Goal: Task Accomplishment & Management: Use online tool/utility

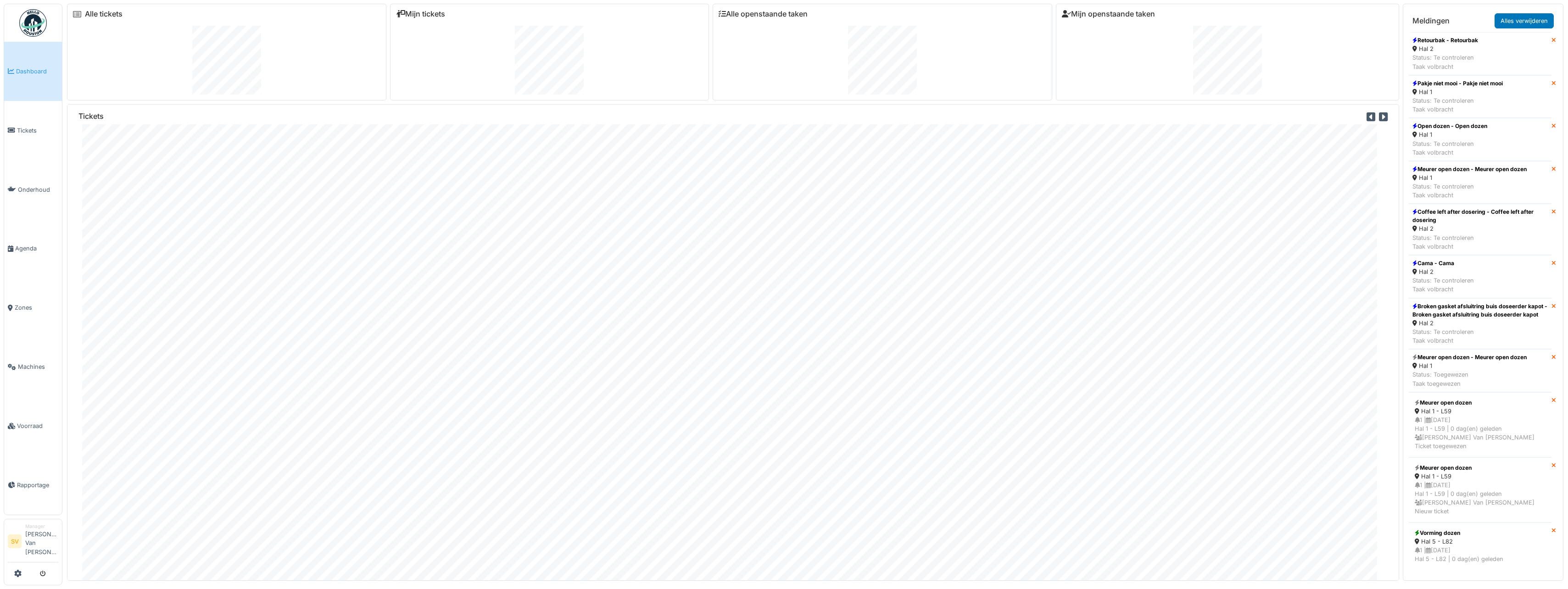
click at [36, 72] on span "Dashboard" at bounding box center [37, 71] width 42 height 9
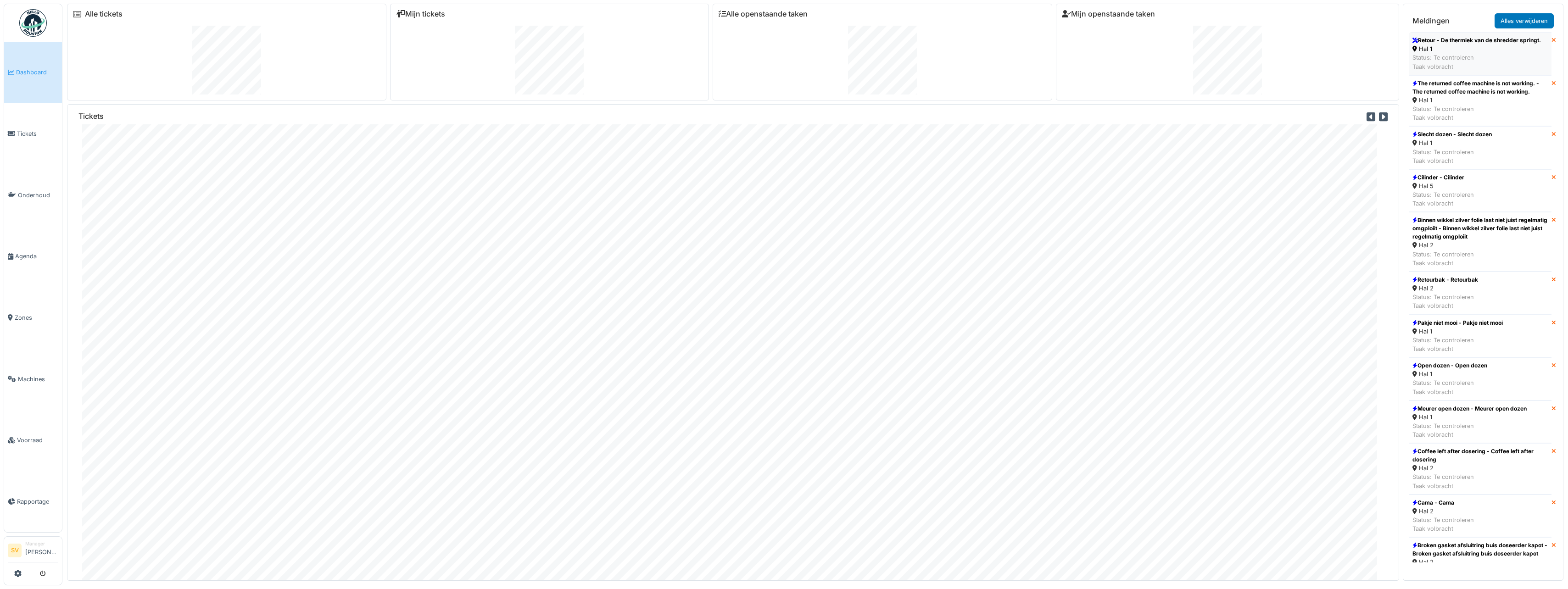
click at [1447, 64] on div "Status: Te controleren Taak volbracht" at bounding box center [1476, 62] width 128 height 17
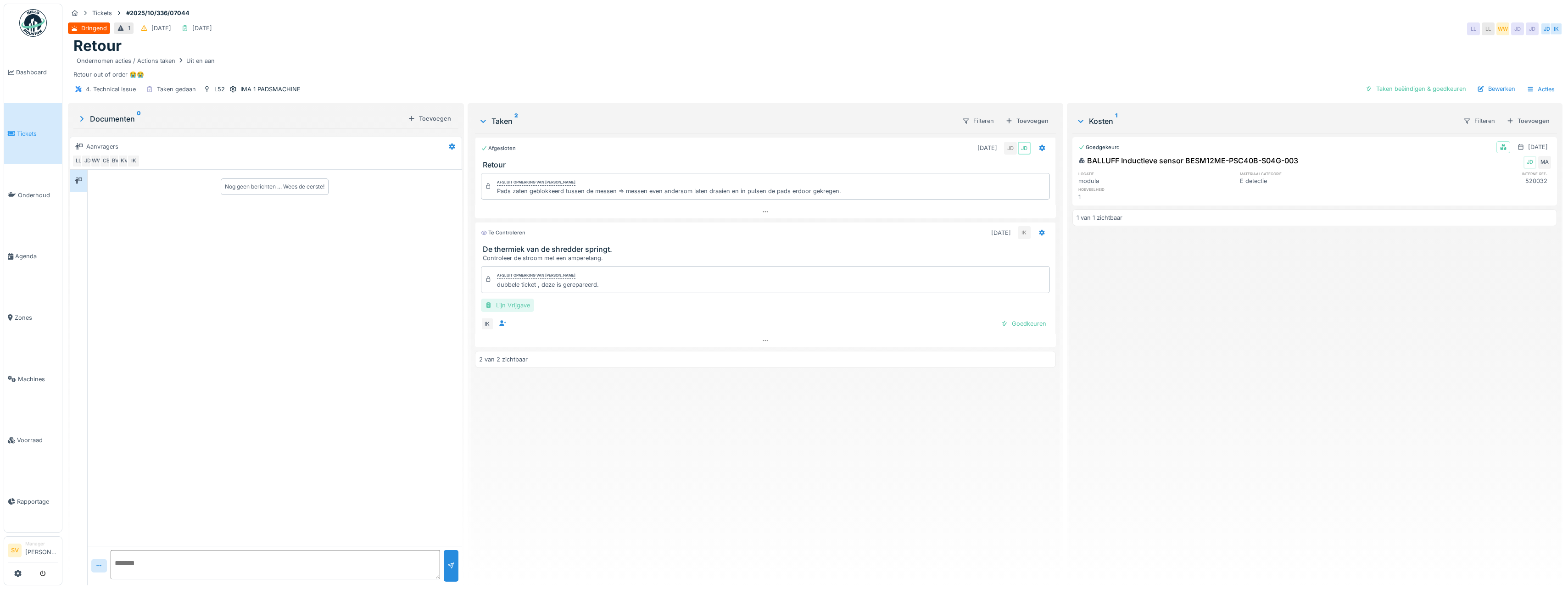
click at [510, 309] on div "Lijn Vrijgave" at bounding box center [507, 305] width 53 height 13
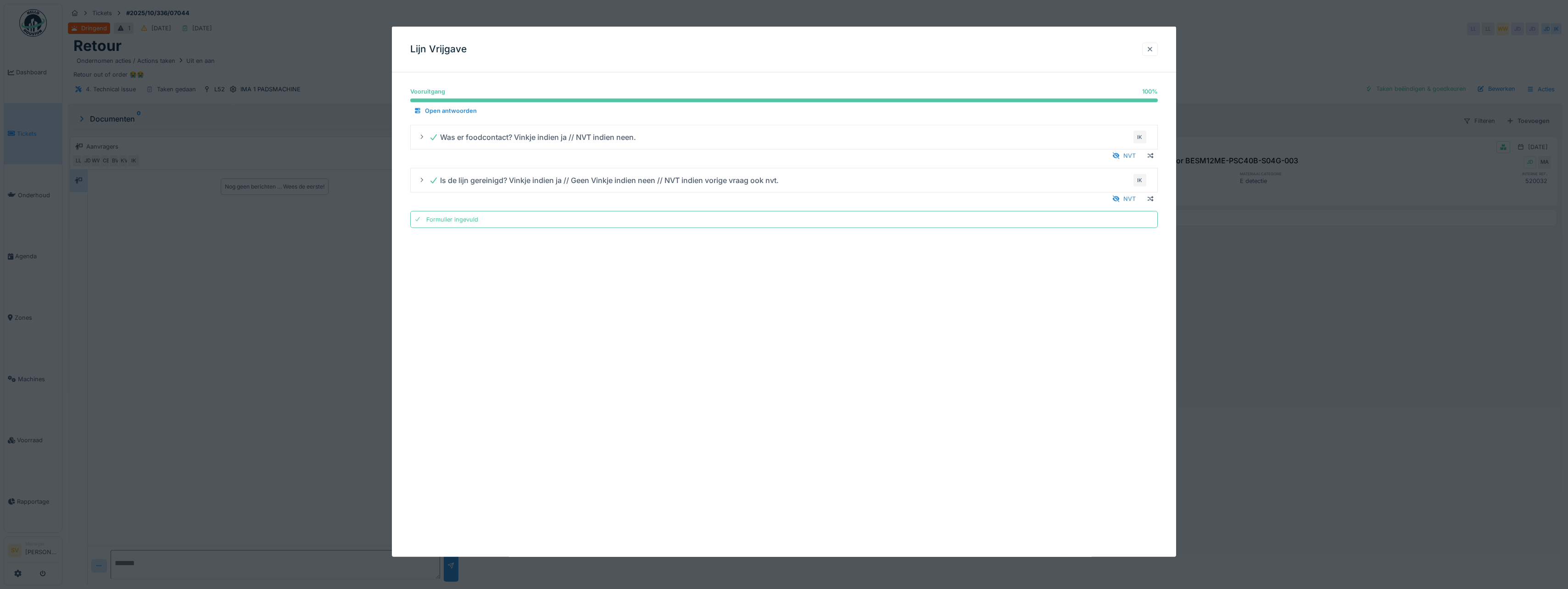
click at [1152, 49] on div at bounding box center [1150, 49] width 7 height 9
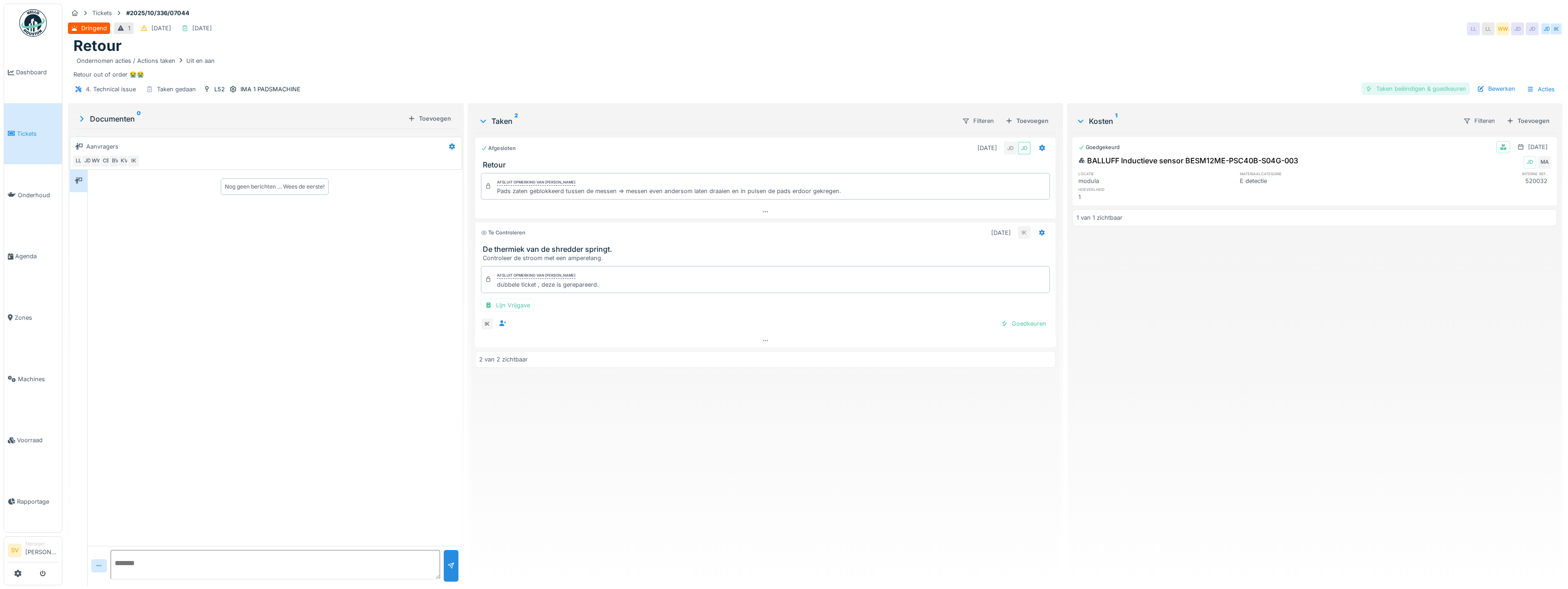
click at [1436, 87] on div "Taken beëindigen & goedkeuren" at bounding box center [1415, 89] width 109 height 13
click at [1436, 87] on div "Ticket sluiten" at bounding box center [1442, 89] width 55 height 13
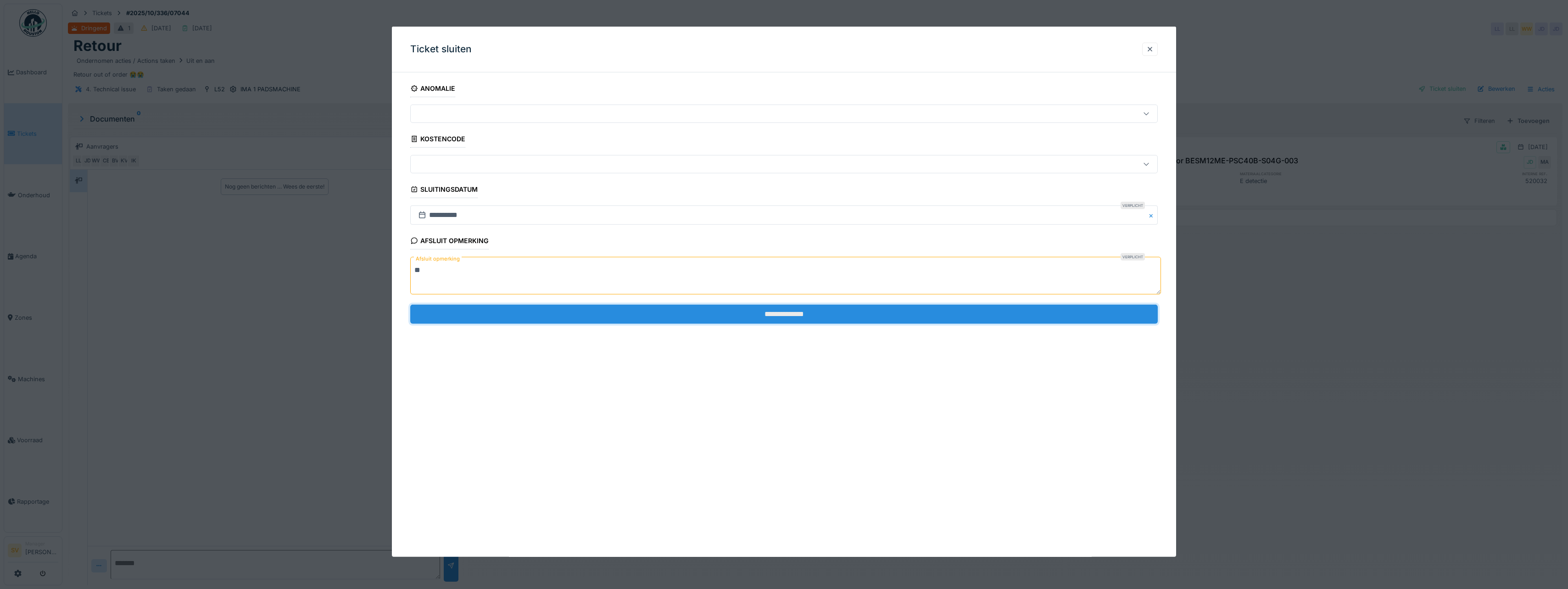
click at [765, 317] on input "**********" at bounding box center [784, 313] width 747 height 19
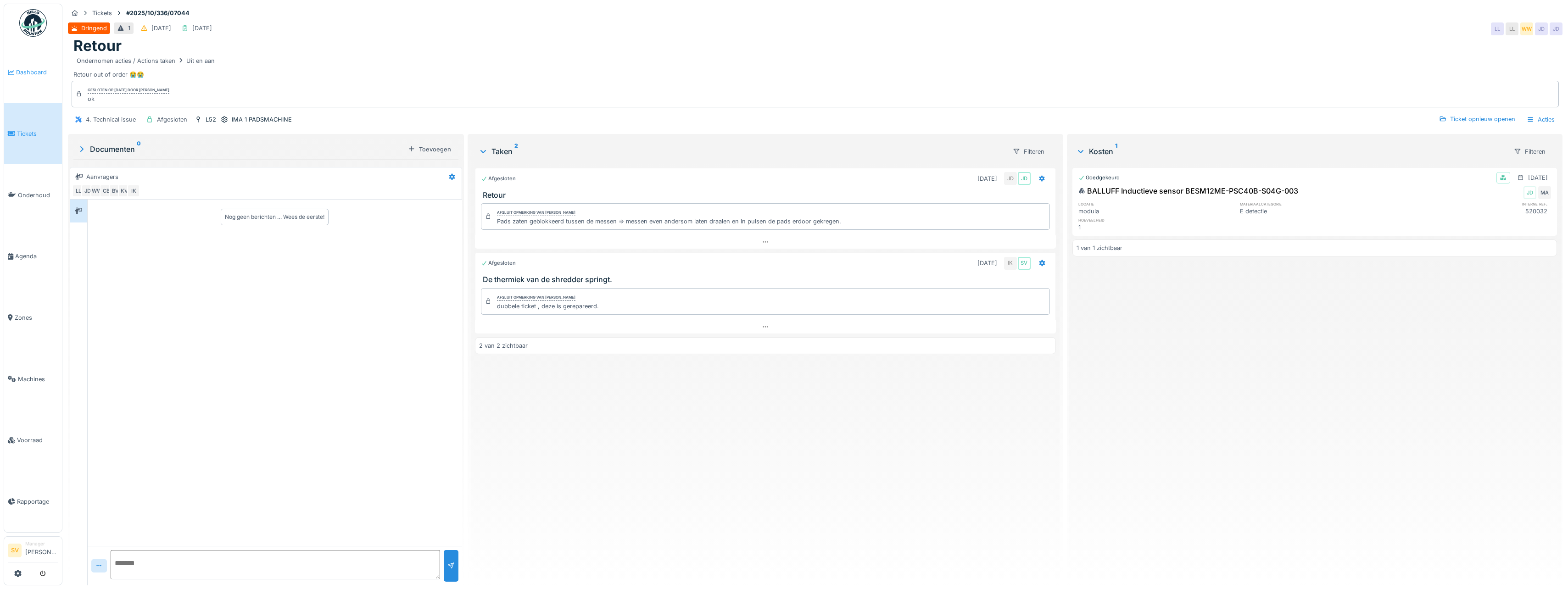
click at [28, 74] on span "Dashboard" at bounding box center [37, 72] width 42 height 9
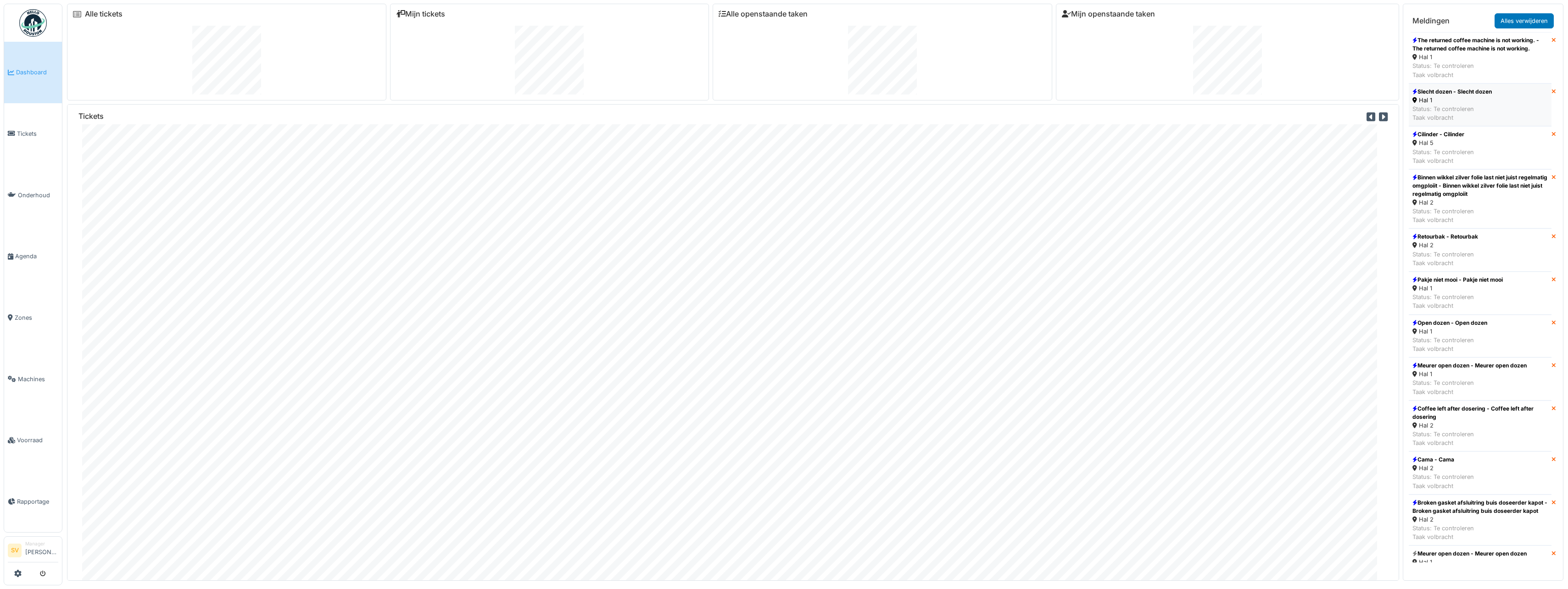
click at [1448, 115] on div "Status: Te controleren Taak volbracht" at bounding box center [1452, 113] width 80 height 17
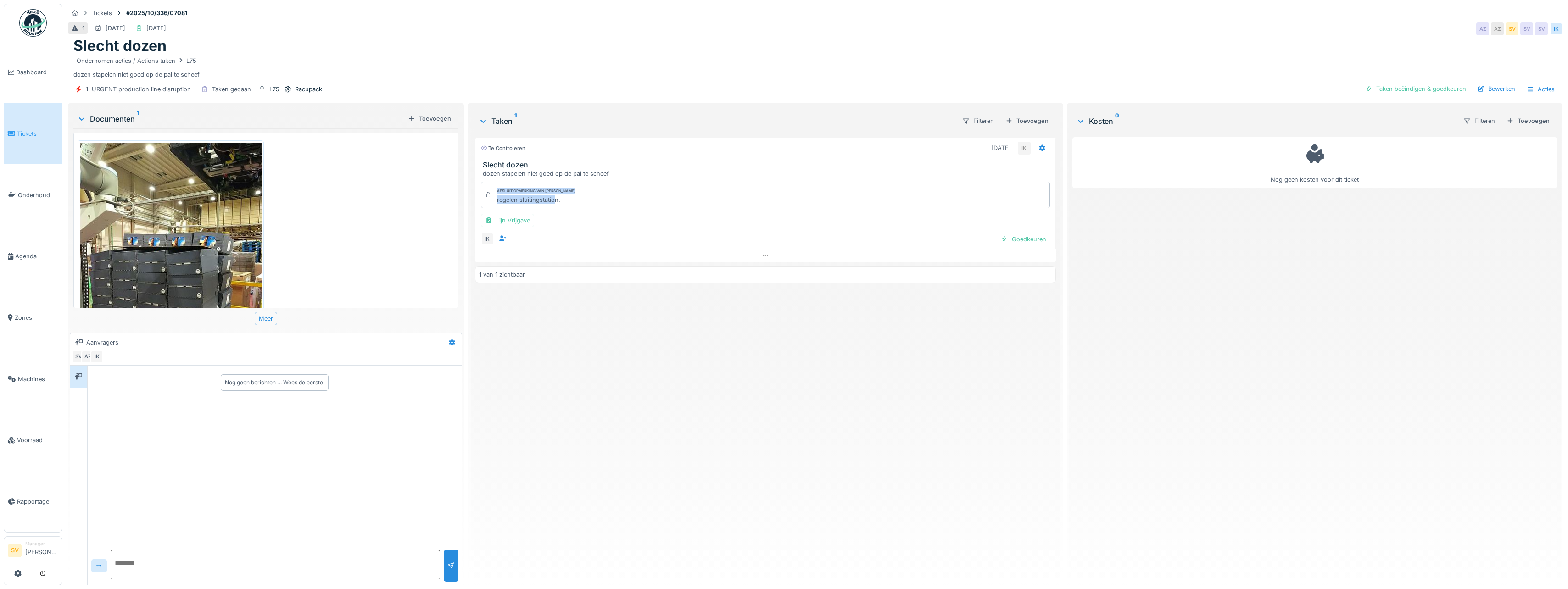
drag, startPoint x: 491, startPoint y: 200, endPoint x: 553, endPoint y: 205, distance: 62.2
click at [553, 205] on div "Afsluit opmerking van [PERSON_NAME] regelen sluitingstation." at bounding box center [765, 195] width 569 height 26
drag, startPoint x: 553, startPoint y: 205, endPoint x: 588, endPoint y: 216, distance: 36.7
click at [588, 216] on div "Lijn Vrijgave" at bounding box center [765, 220] width 569 height 13
drag, startPoint x: 494, startPoint y: 200, endPoint x: 557, endPoint y: 209, distance: 63.6
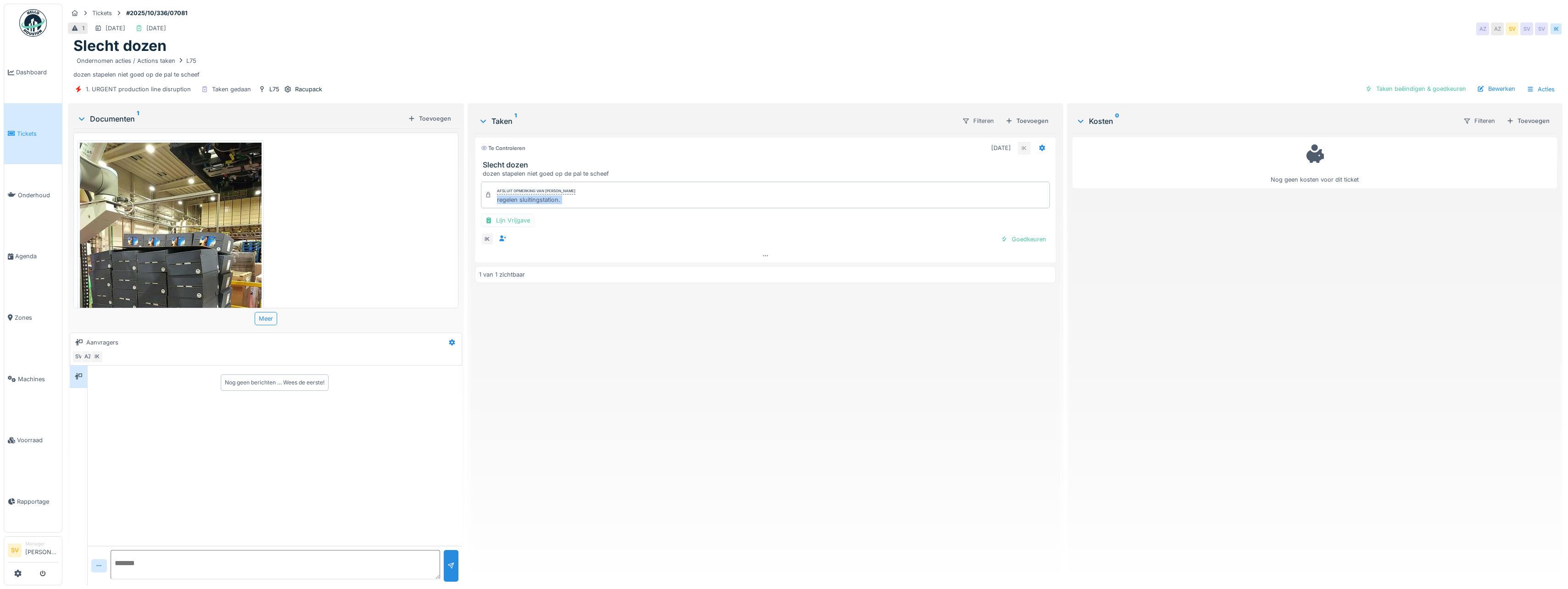
click at [557, 209] on div "Afsluit opmerking van Ismail Kosar regelen sluitingstation. Lijn Vrijgave IK Go…" at bounding box center [765, 214] width 581 height 72
copy div "regelen sluitingstation. Lijn Vrijgave IK Goedkeuren"
click at [1398, 86] on div "Taken beëindigen & goedkeuren" at bounding box center [1415, 89] width 109 height 13
click at [1435, 87] on div "Ticket sluiten" at bounding box center [1442, 89] width 55 height 13
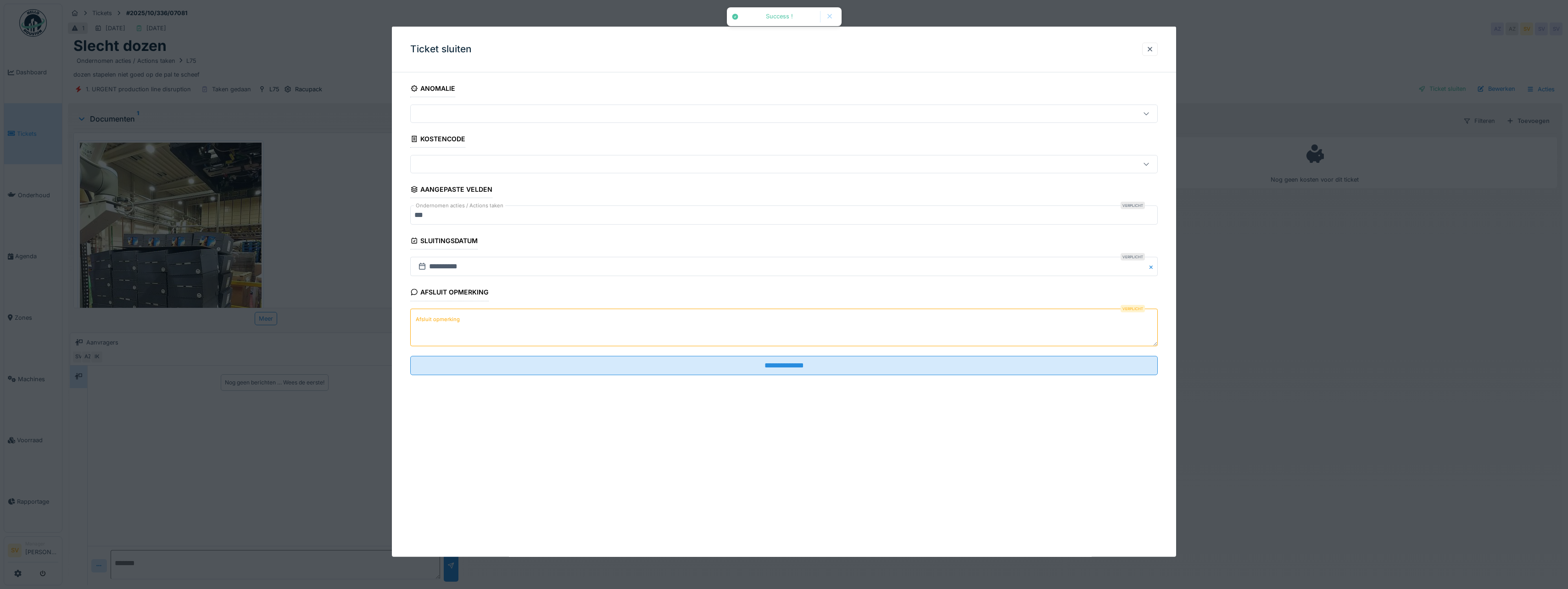
click at [754, 311] on textarea "Afsluit opmerking" at bounding box center [784, 327] width 747 height 38
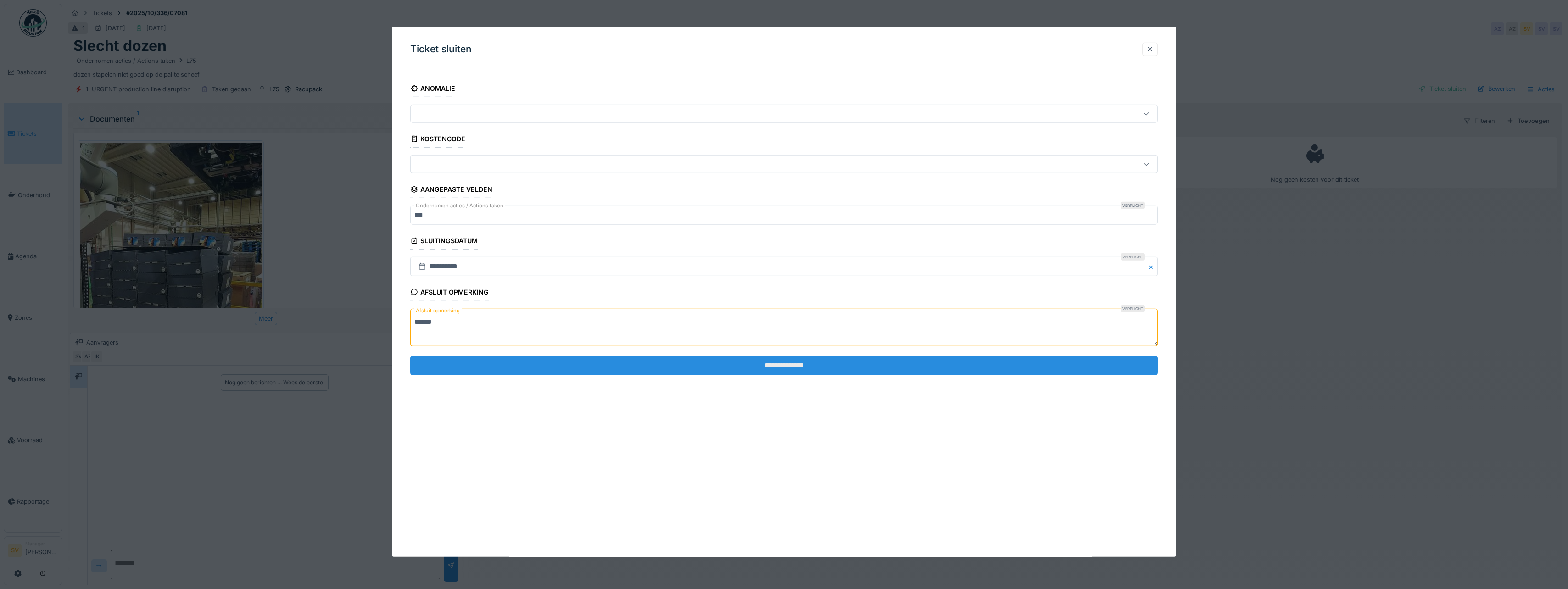
type textarea "******"
click at [793, 366] on input "**********" at bounding box center [784, 365] width 747 height 19
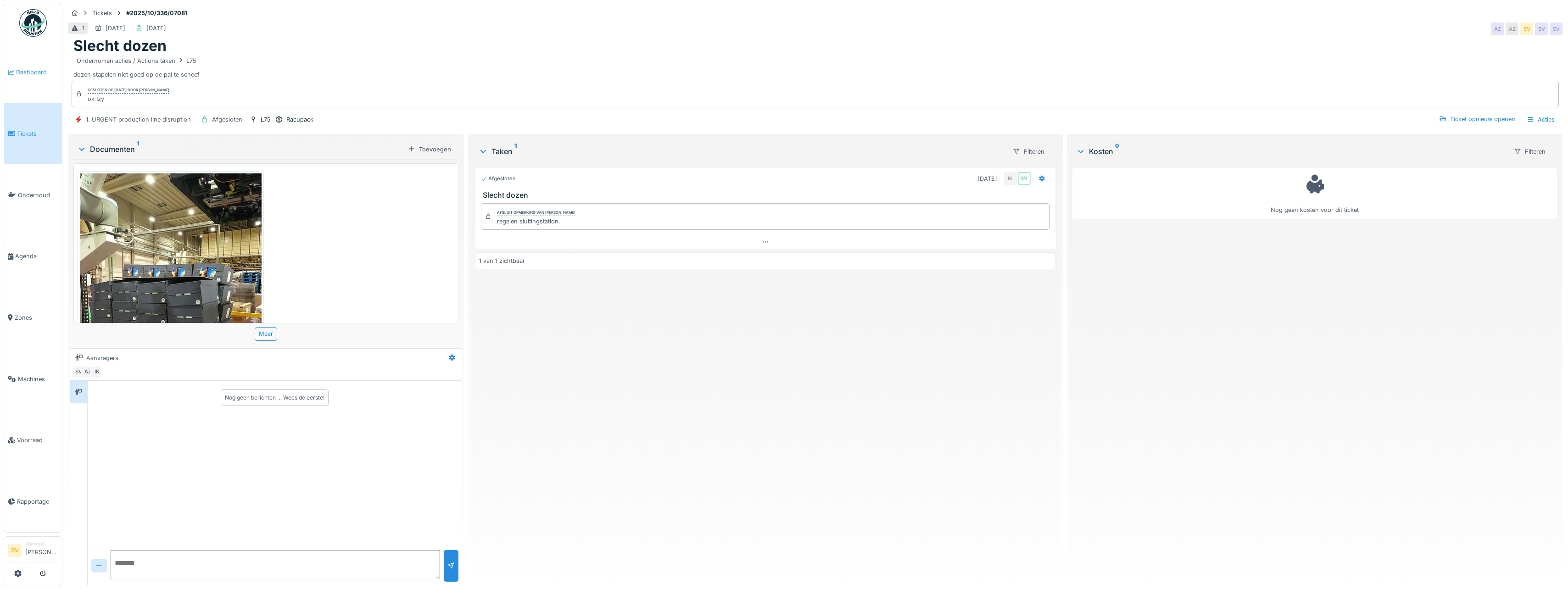
click at [26, 72] on span "Dashboard" at bounding box center [37, 72] width 42 height 9
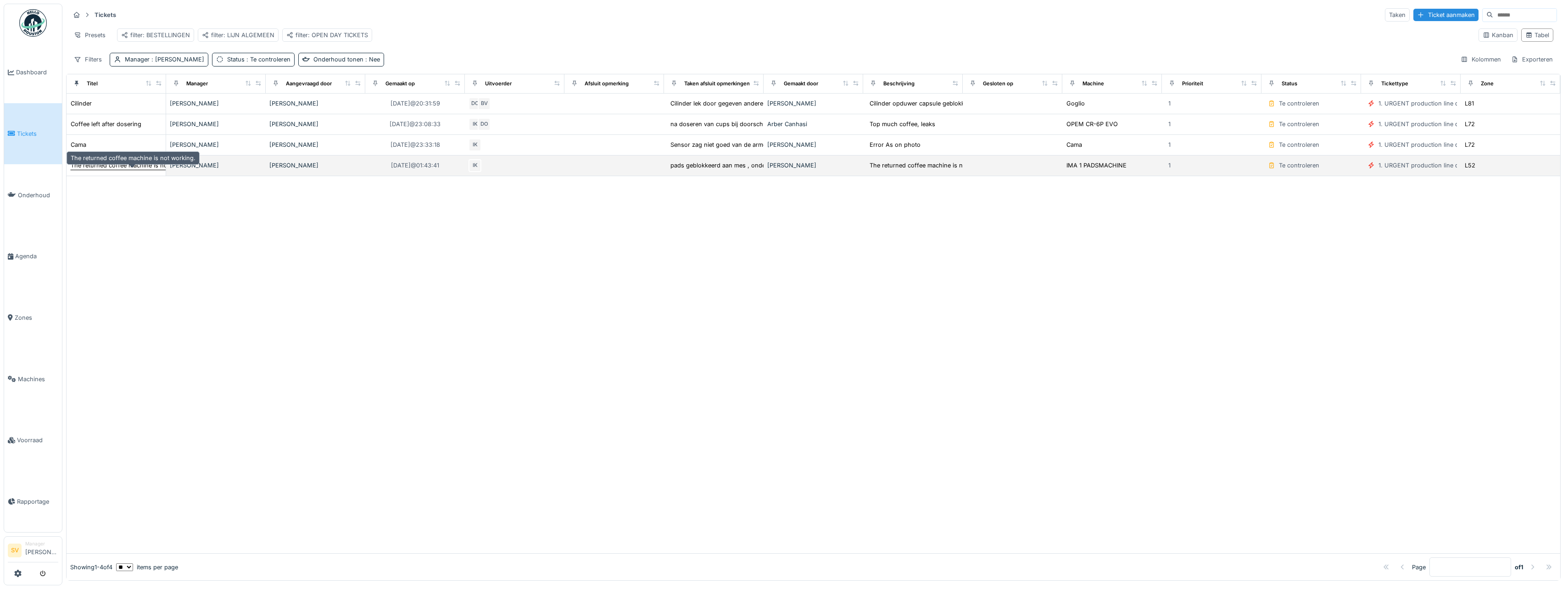
click at [93, 170] on div "The returned coffee machine is not working." at bounding box center [133, 165] width 125 height 9
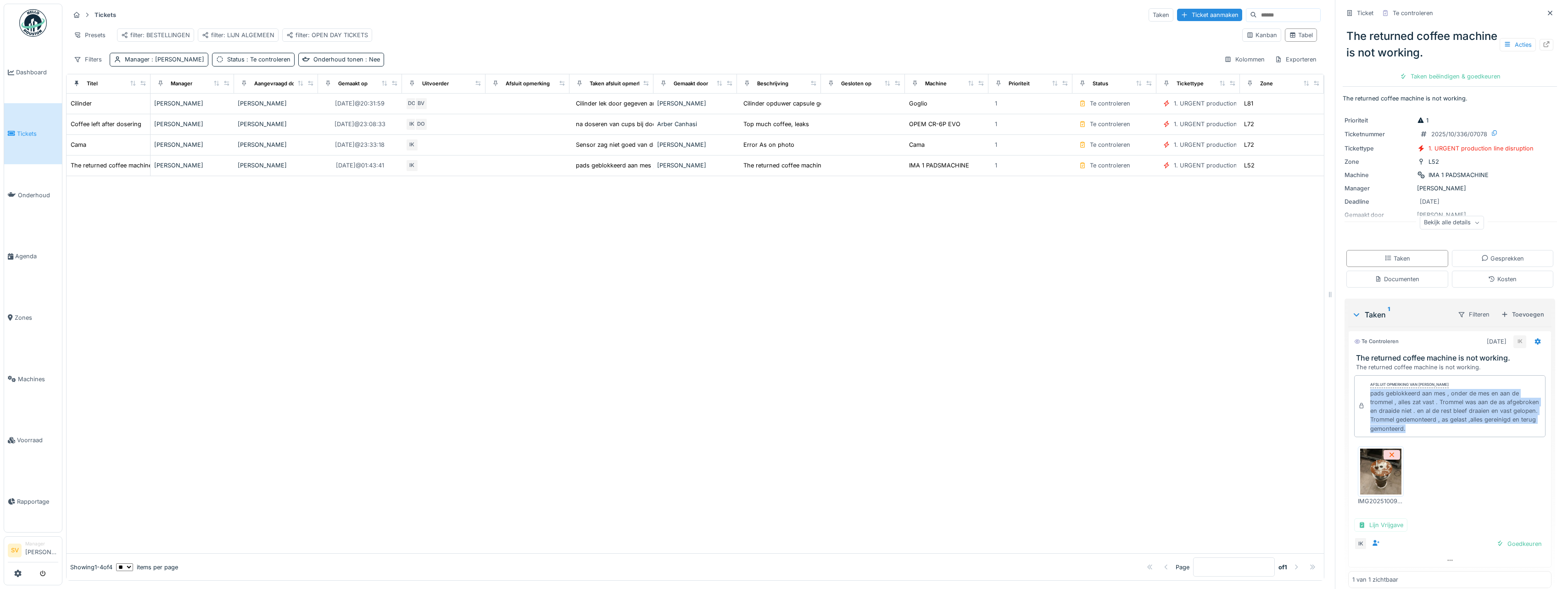
drag, startPoint x: 1361, startPoint y: 396, endPoint x: 1458, endPoint y: 436, distance: 104.9
click at [1458, 436] on div "Afsluit opmerking van Ismail Kosar pads geblokkeerd aan mes , onder de mes en a…" at bounding box center [1450, 406] width 191 height 62
copy div "pads geblokkeerd aan mes , onder de mes en aan de trommel , alles zat vast . Tr…"
click at [1432, 81] on div "Taken beëindigen & goedkeuren" at bounding box center [1450, 76] width 109 height 13
click at [1435, 76] on div "Ticket sluiten" at bounding box center [1450, 76] width 55 height 13
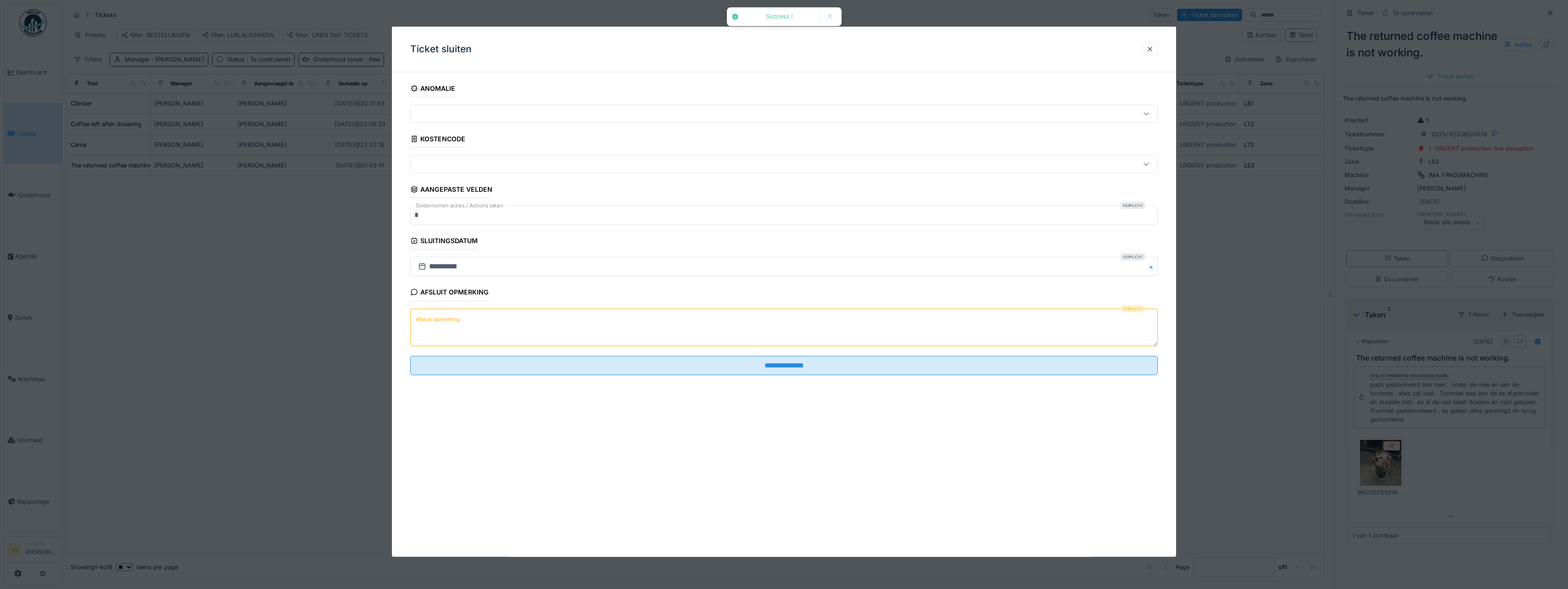
click at [457, 326] on textarea "Afsluit opmerking" at bounding box center [784, 327] width 747 height 38
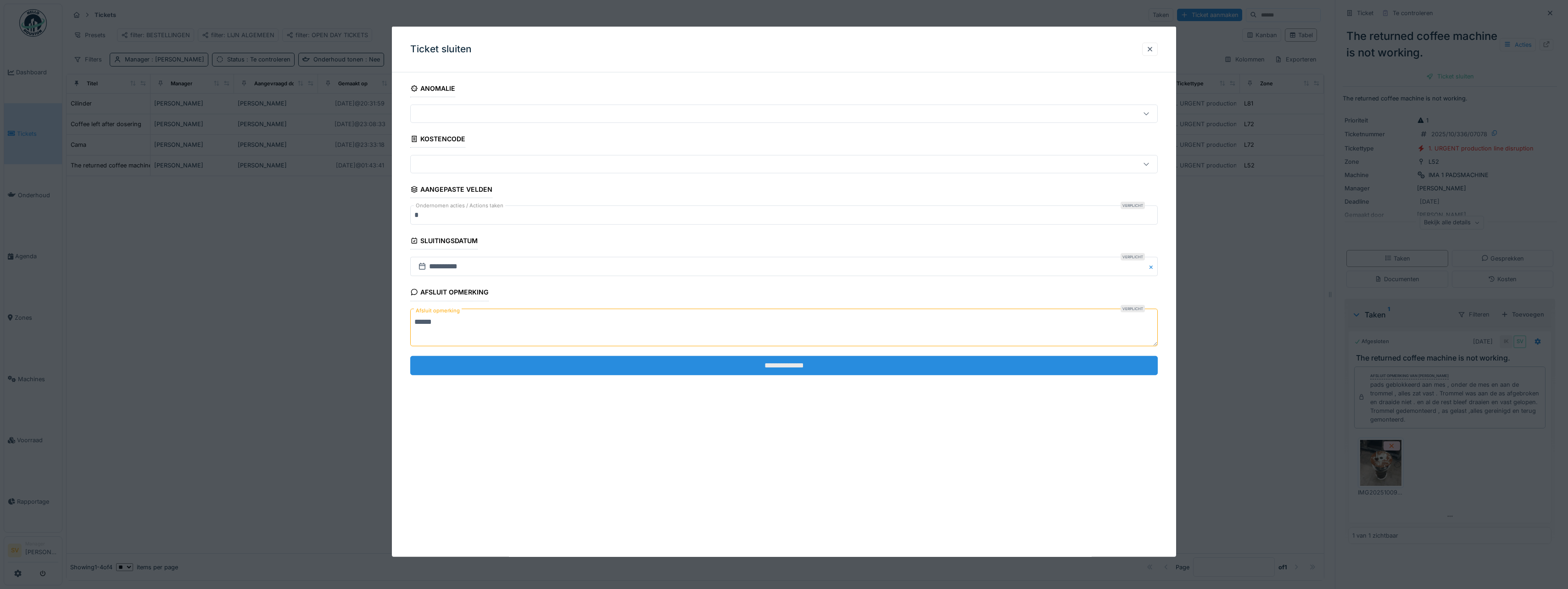
type textarea "******"
click at [797, 367] on input "**********" at bounding box center [784, 365] width 747 height 19
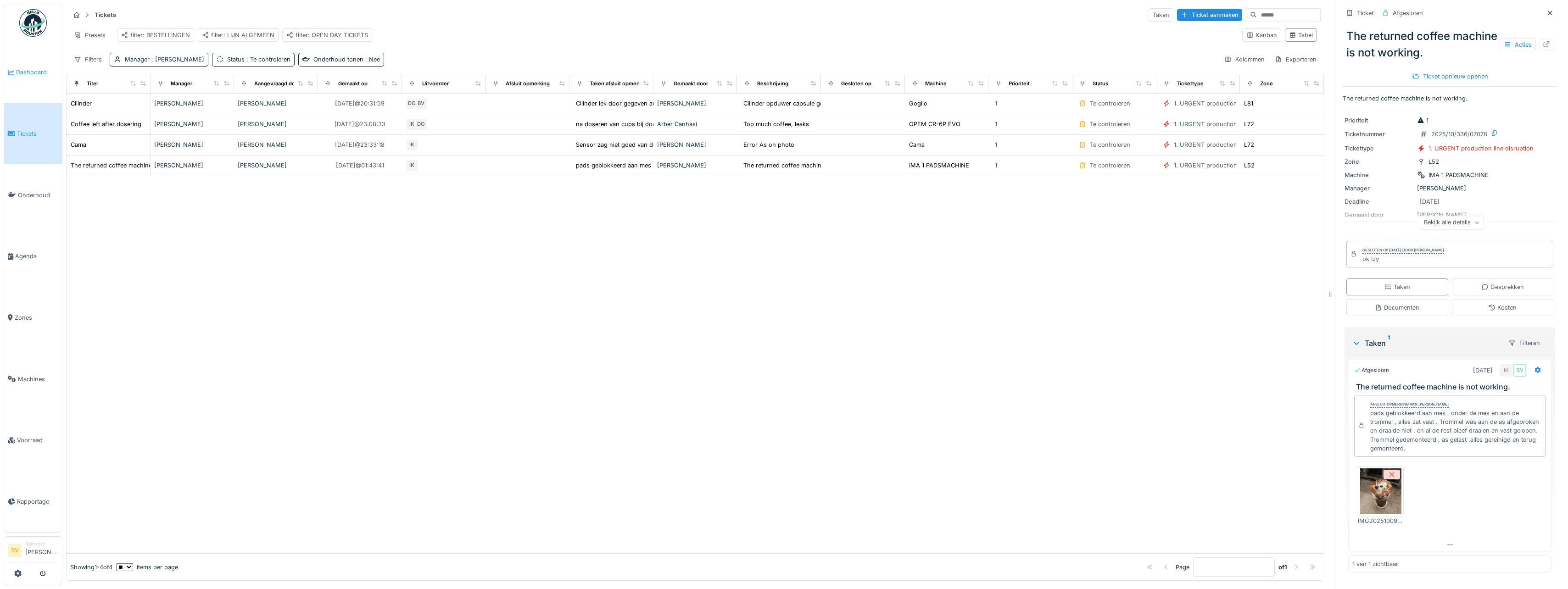
click at [30, 72] on span "Dashboard" at bounding box center [37, 72] width 42 height 9
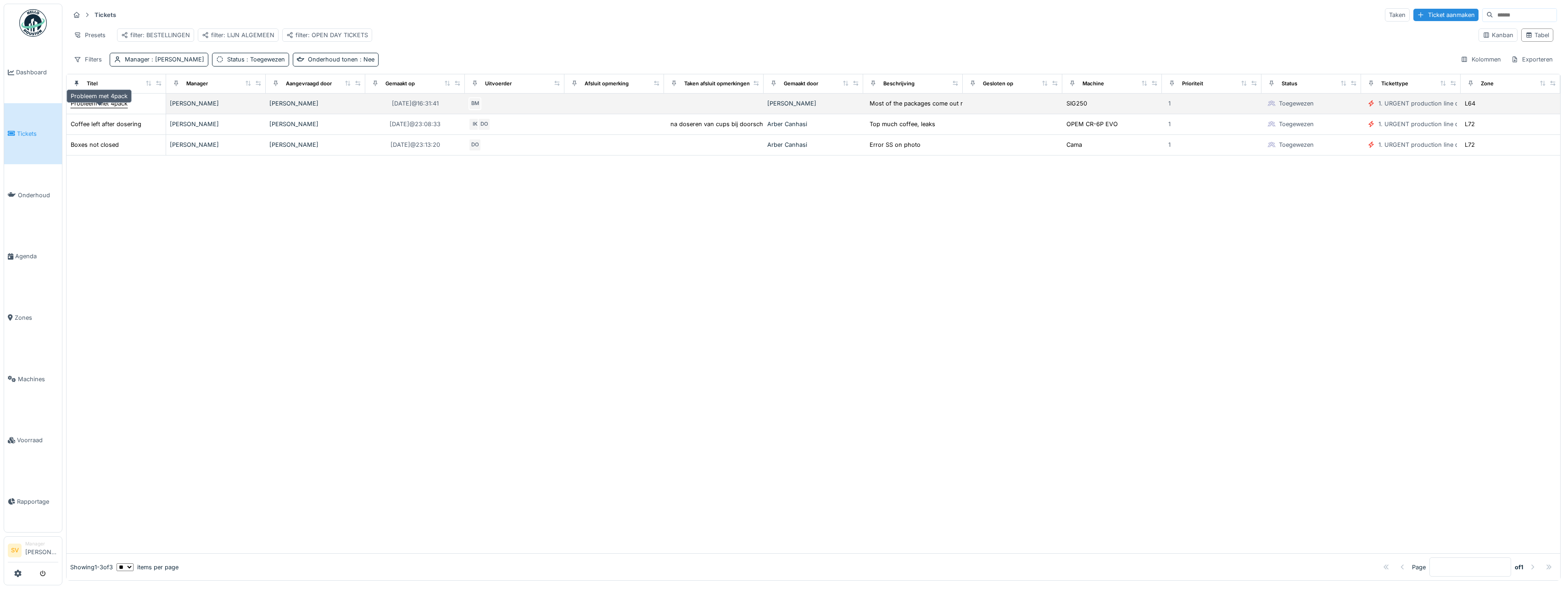
click at [127, 108] on div "Probleem met 4pack" at bounding box center [99, 103] width 57 height 9
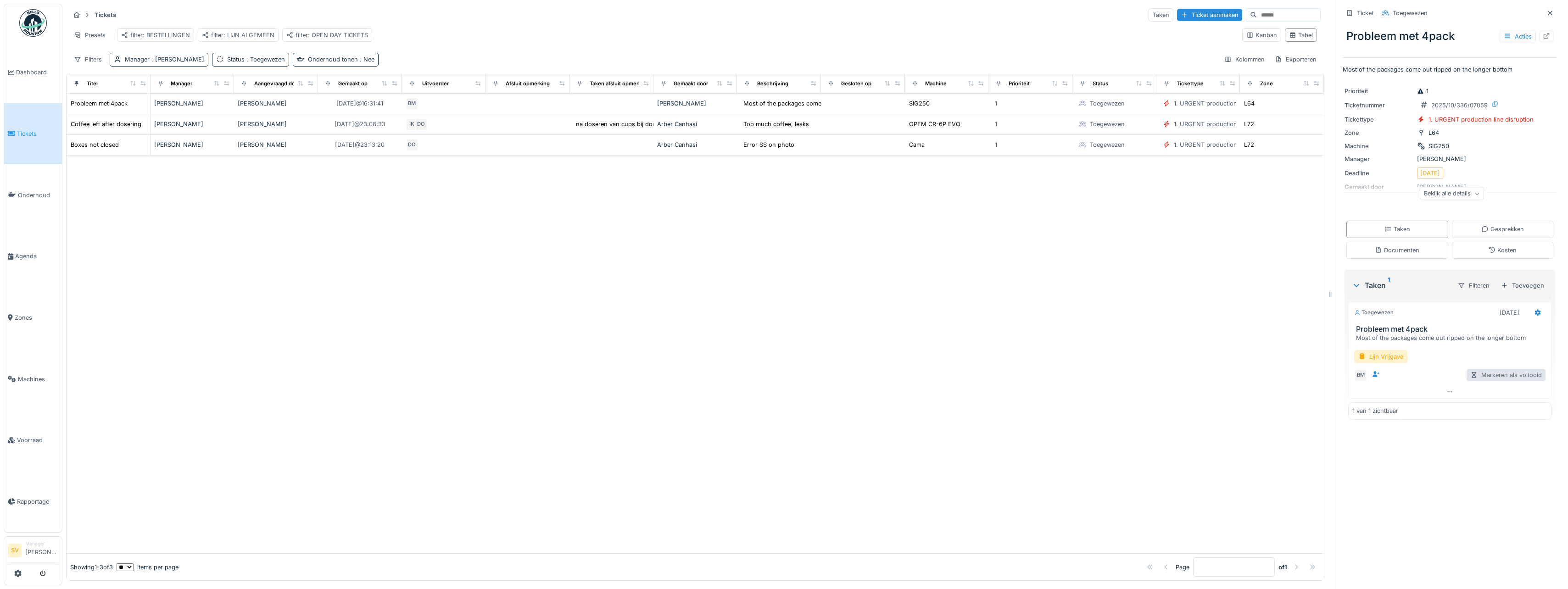
click at [1483, 377] on div "Markeren als voltooid" at bounding box center [1506, 375] width 79 height 13
click at [1373, 357] on div "Lijn Vrijgave" at bounding box center [1380, 357] width 53 height 13
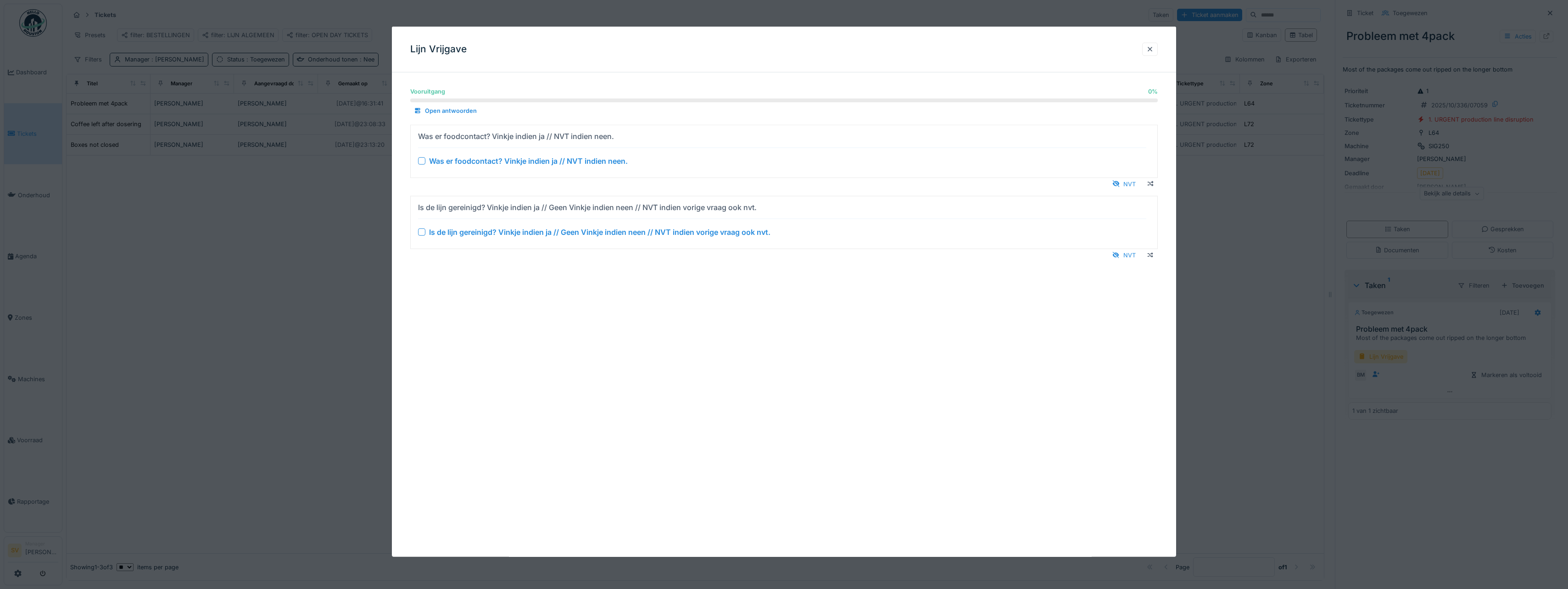
click at [420, 163] on div at bounding box center [421, 160] width 7 height 7
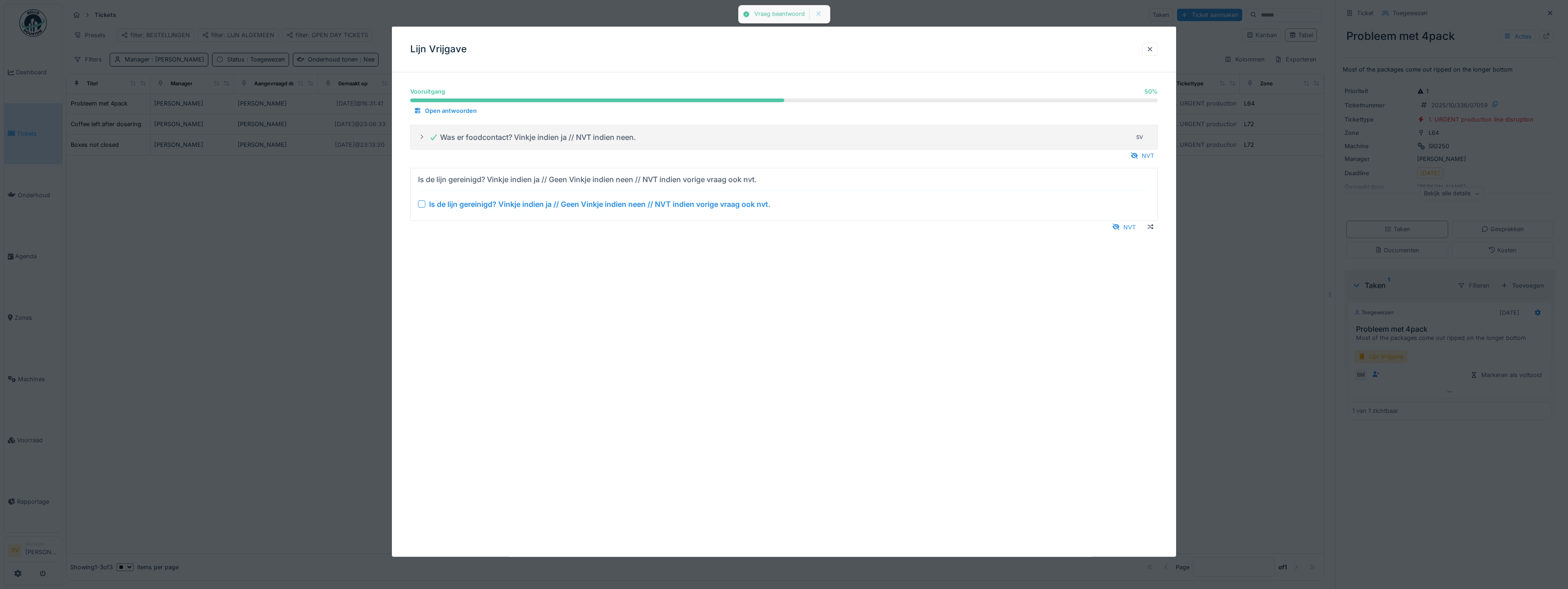
click at [419, 203] on div at bounding box center [421, 203] width 7 height 7
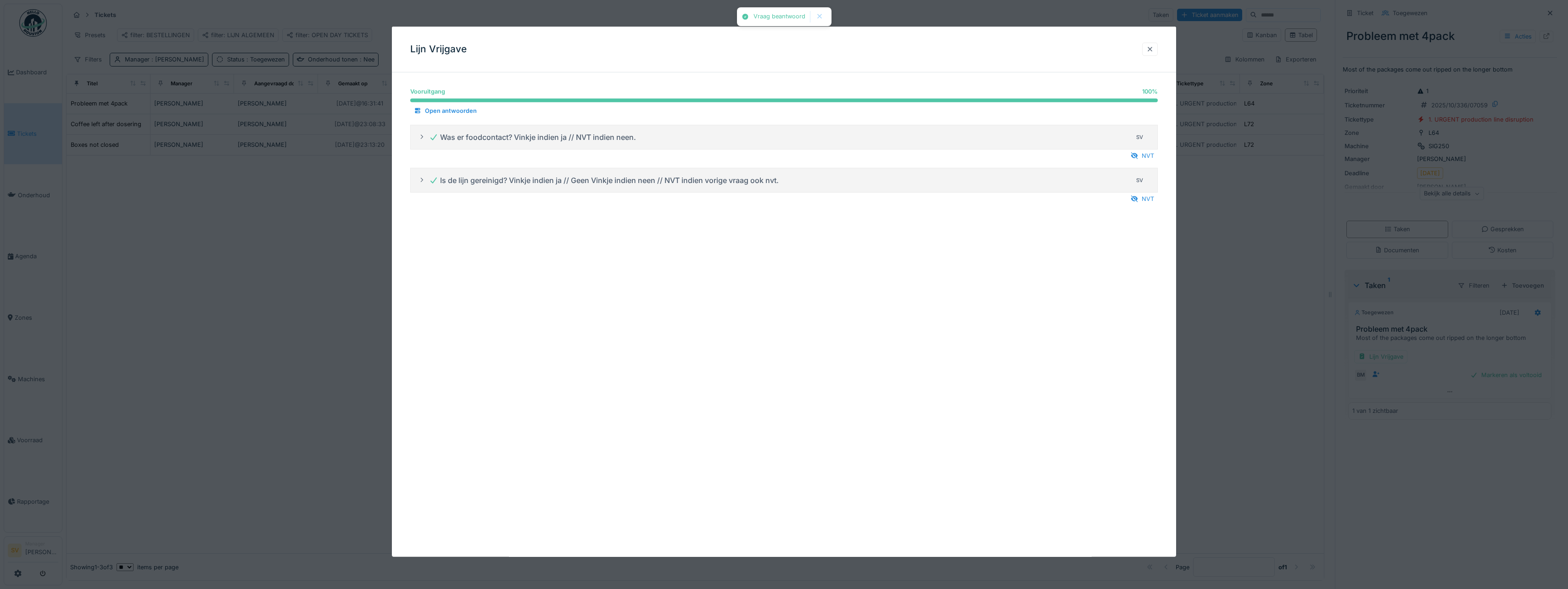
click at [1152, 49] on div at bounding box center [1150, 49] width 7 height 9
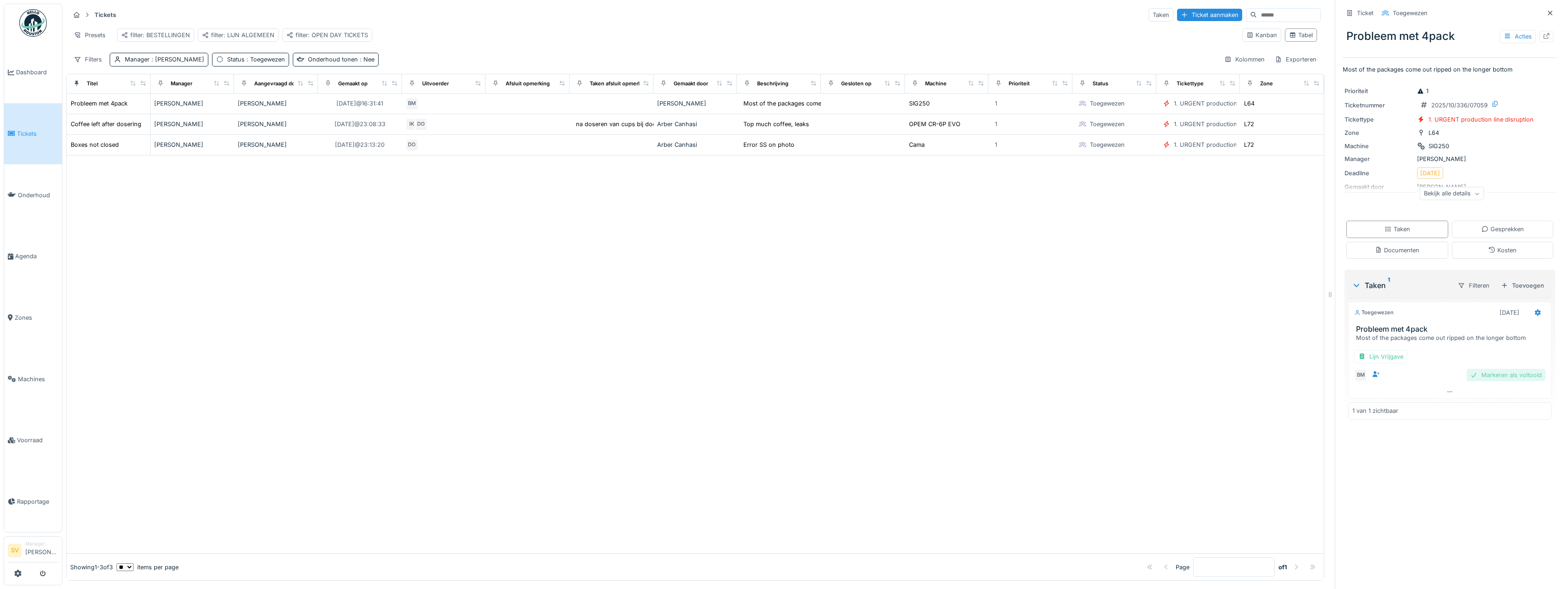
click at [1488, 376] on div "Markeren als voltooid" at bounding box center [1506, 375] width 79 height 13
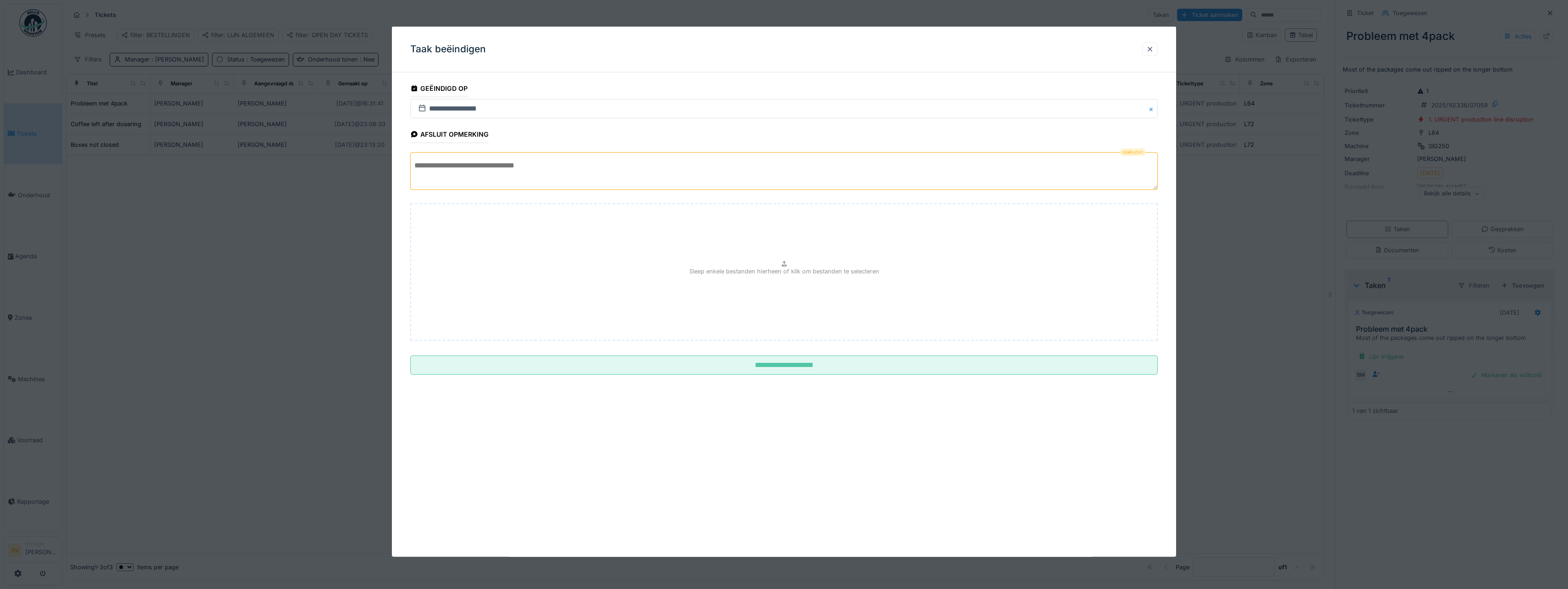
click at [495, 172] on textarea at bounding box center [784, 171] width 747 height 38
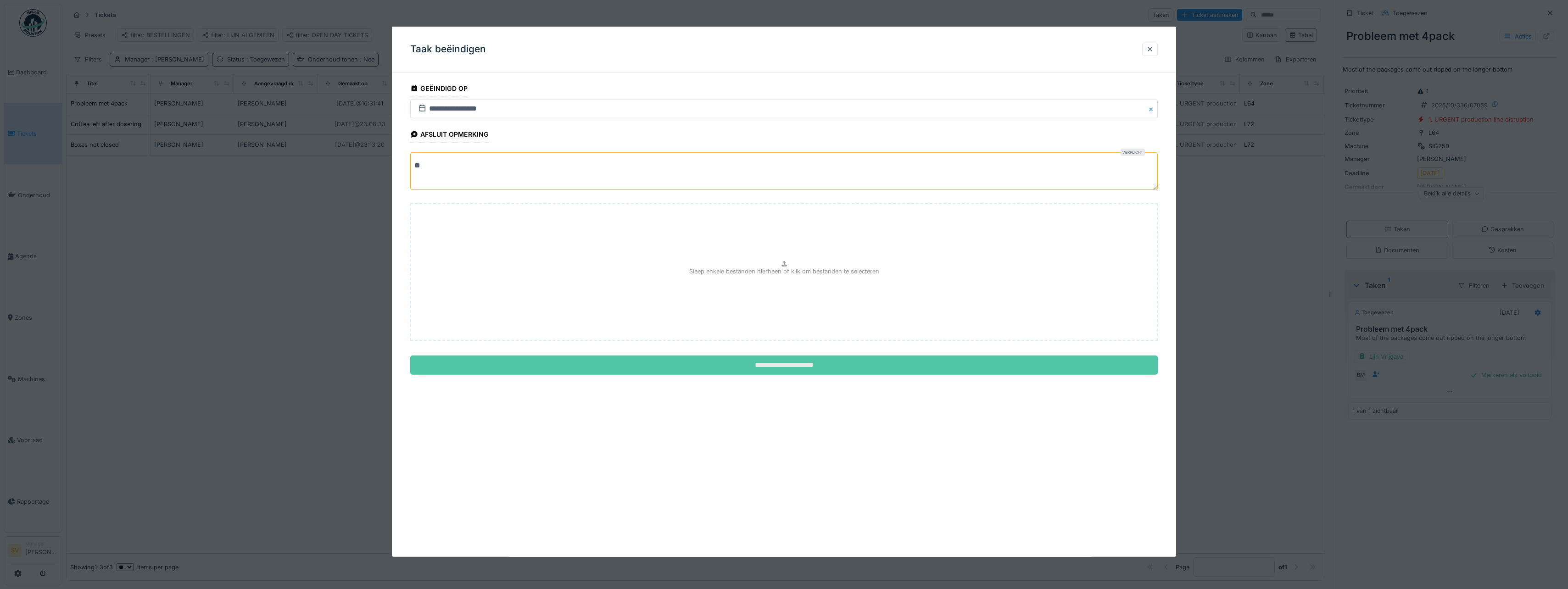
type textarea "**"
click at [797, 362] on input "**********" at bounding box center [784, 365] width 747 height 19
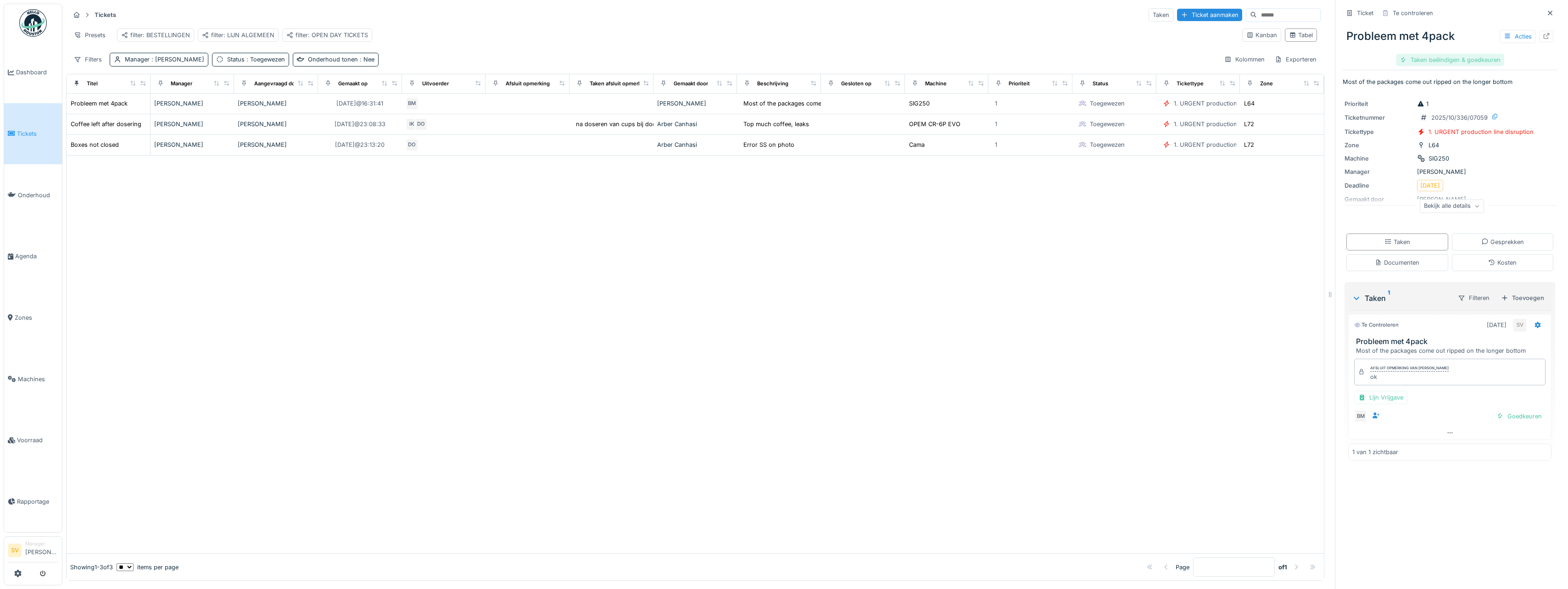
click at [1459, 65] on div "Taken beëindigen & goedkeuren" at bounding box center [1450, 60] width 109 height 13
click at [1453, 61] on div "Ticket sluiten" at bounding box center [1450, 60] width 55 height 13
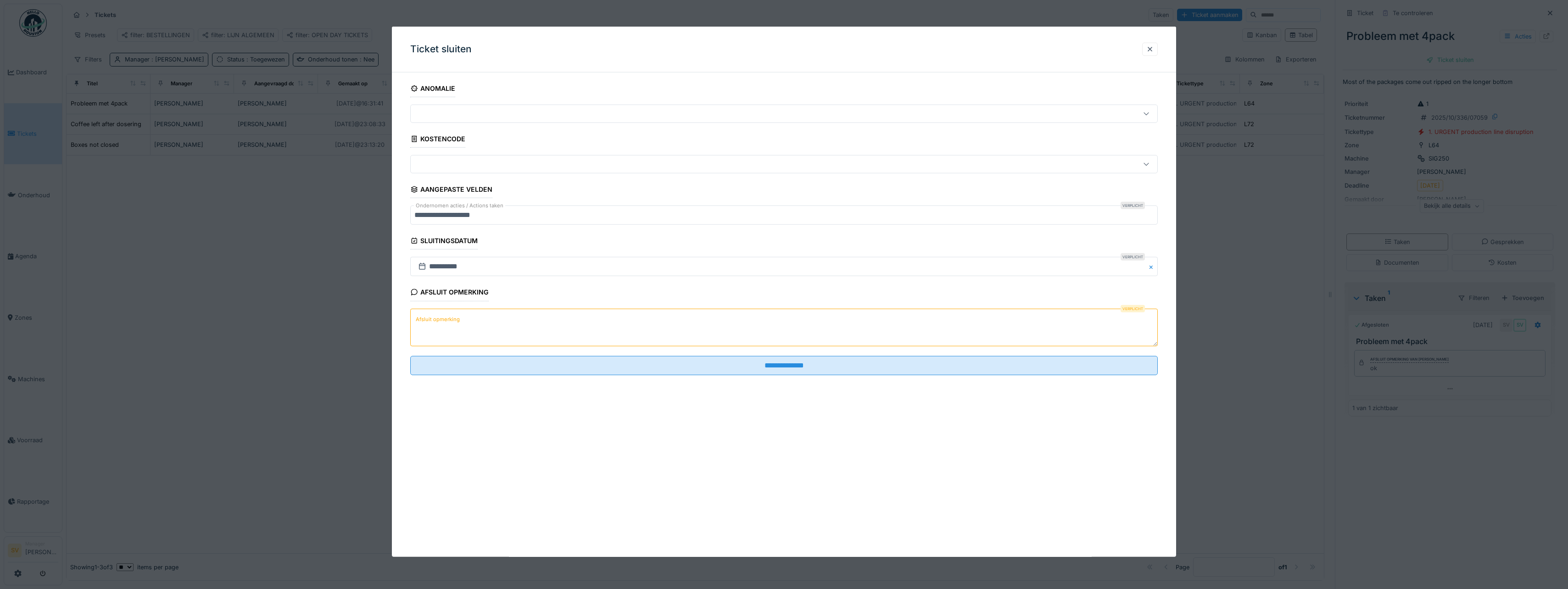
drag, startPoint x: 526, startPoint y: 316, endPoint x: 526, endPoint y: 309, distance: 7.0
click at [526, 316] on textarea "Afsluit opmerking" at bounding box center [784, 327] width 747 height 38
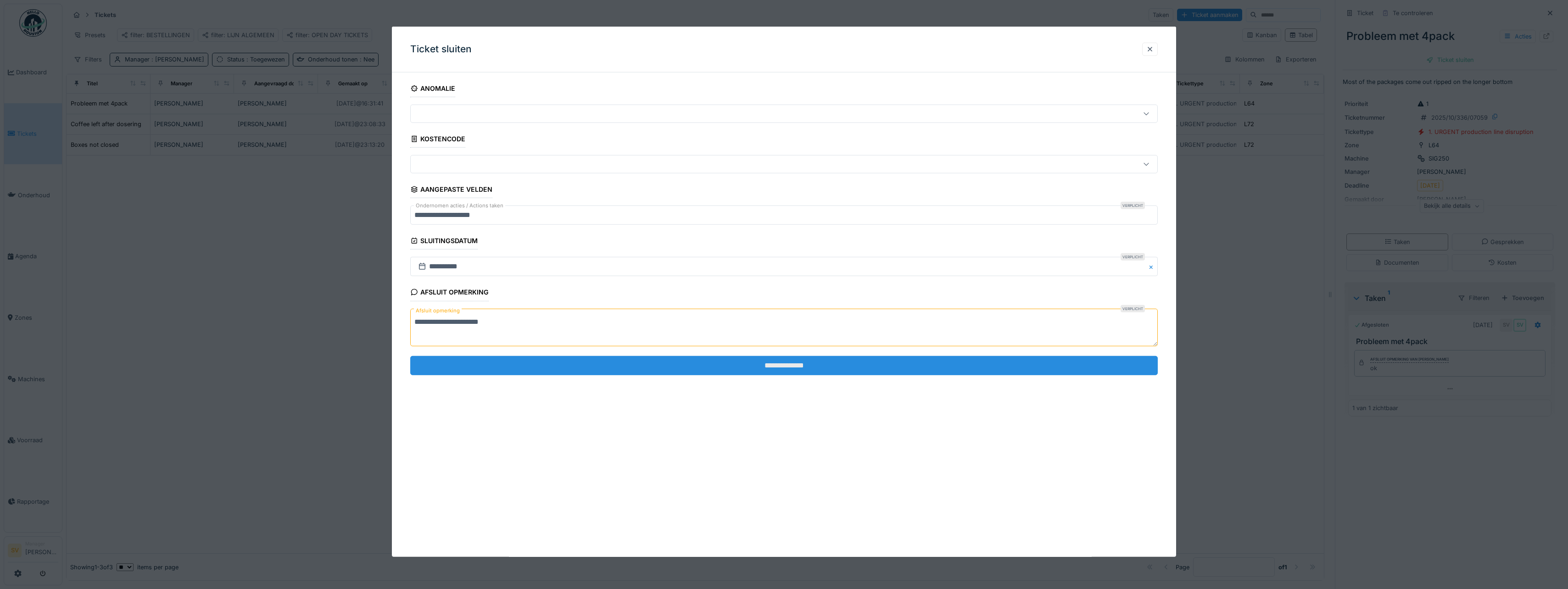
type textarea "**********"
click at [809, 368] on input "**********" at bounding box center [784, 365] width 747 height 19
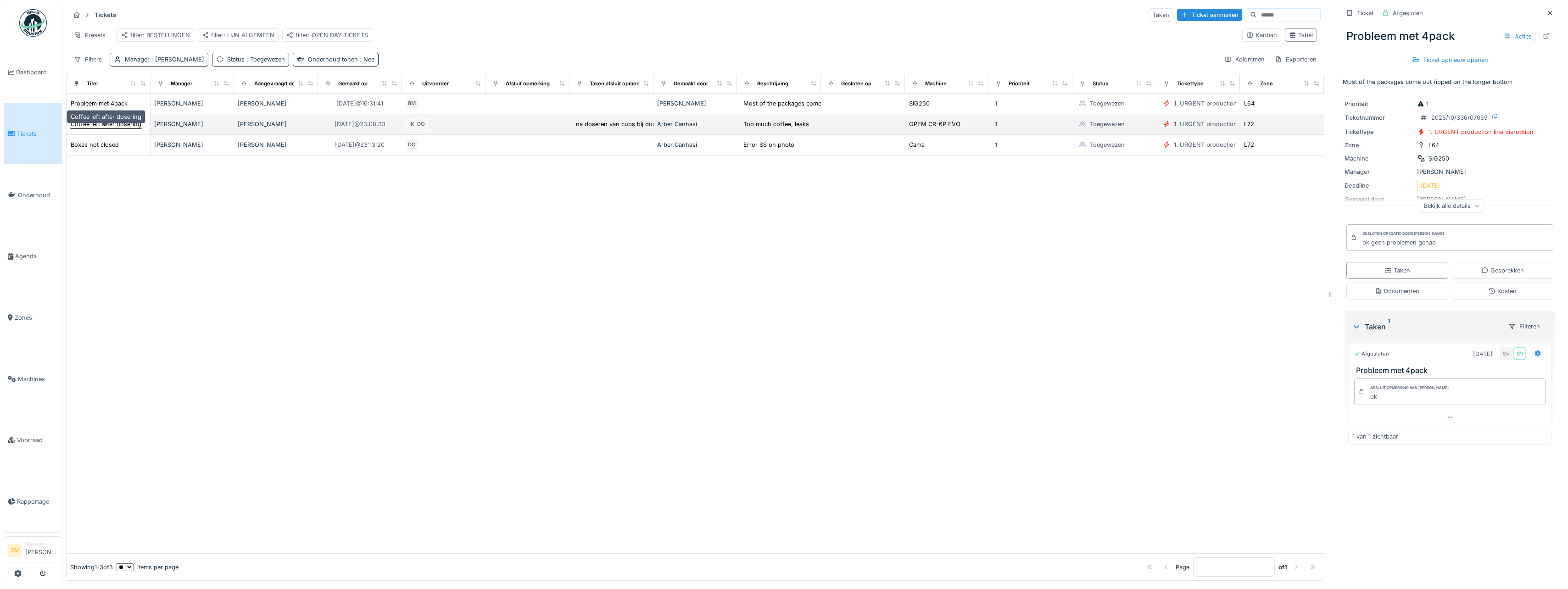
click at [108, 128] on div "Coffee left after dosering" at bounding box center [105, 124] width 70 height 9
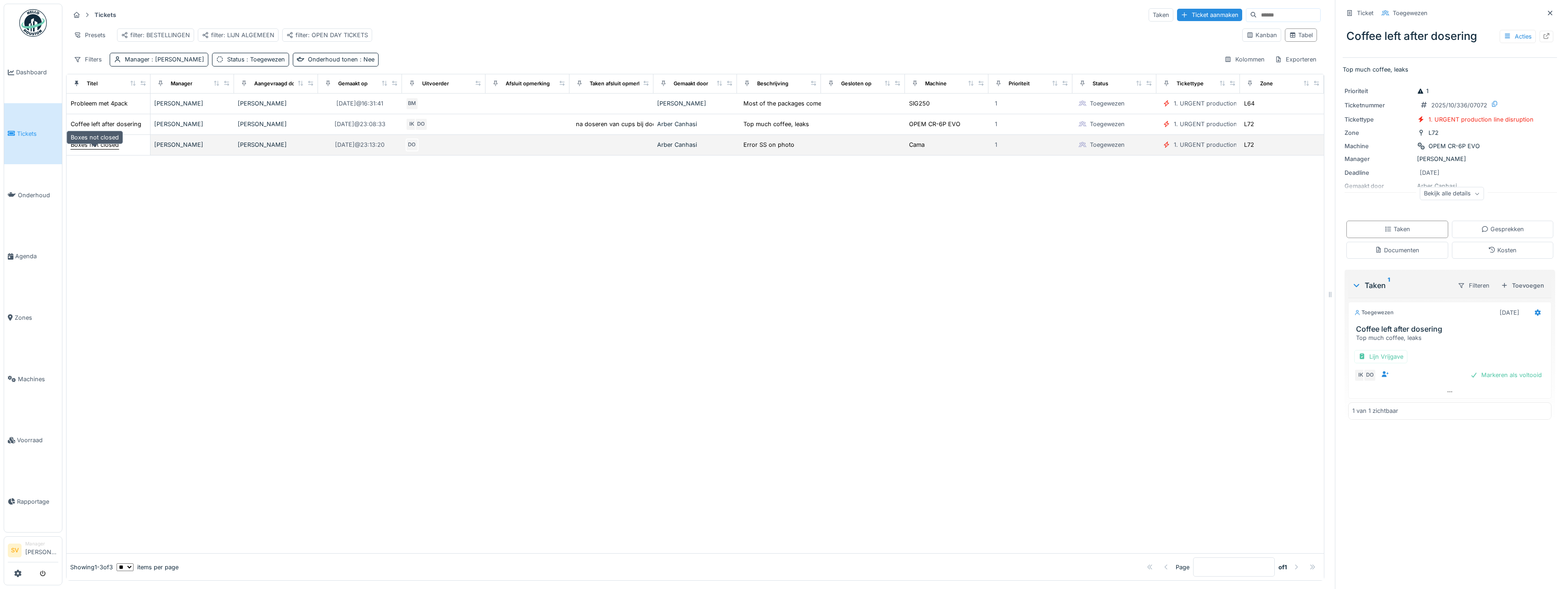
click at [84, 149] on div "Boxes not closed" at bounding box center [94, 144] width 48 height 9
drag, startPoint x: 1362, startPoint y: 365, endPoint x: 1446, endPoint y: 371, distance: 84.2
click at [1446, 371] on div "Afsluit opmerking van Damian Olejnik de gidsen waren uitgelijnd" at bounding box center [1450, 359] width 191 height 26
copy div "de gidsen waren uitgelijnd"
click at [26, 130] on span "Tickets" at bounding box center [38, 134] width 41 height 9
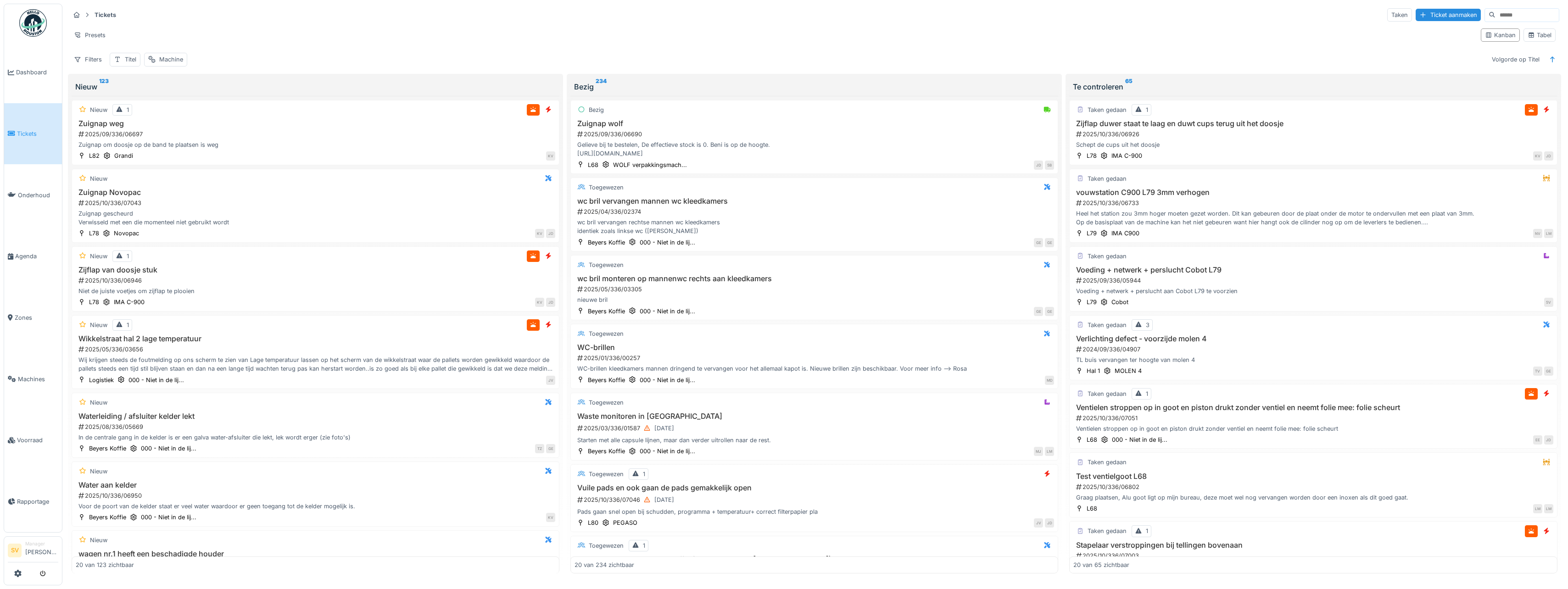
click at [34, 72] on span "Dashboard" at bounding box center [37, 72] width 42 height 9
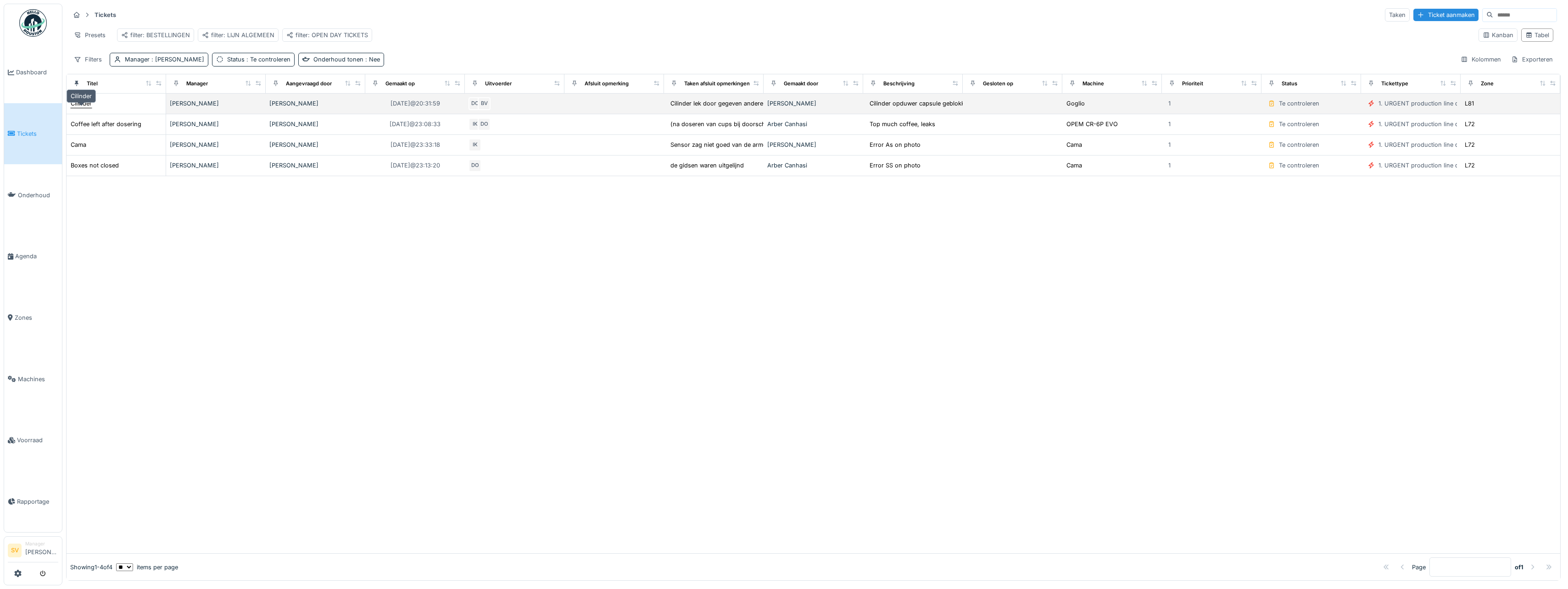
click at [82, 108] on div "Cilinder" at bounding box center [81, 103] width 21 height 9
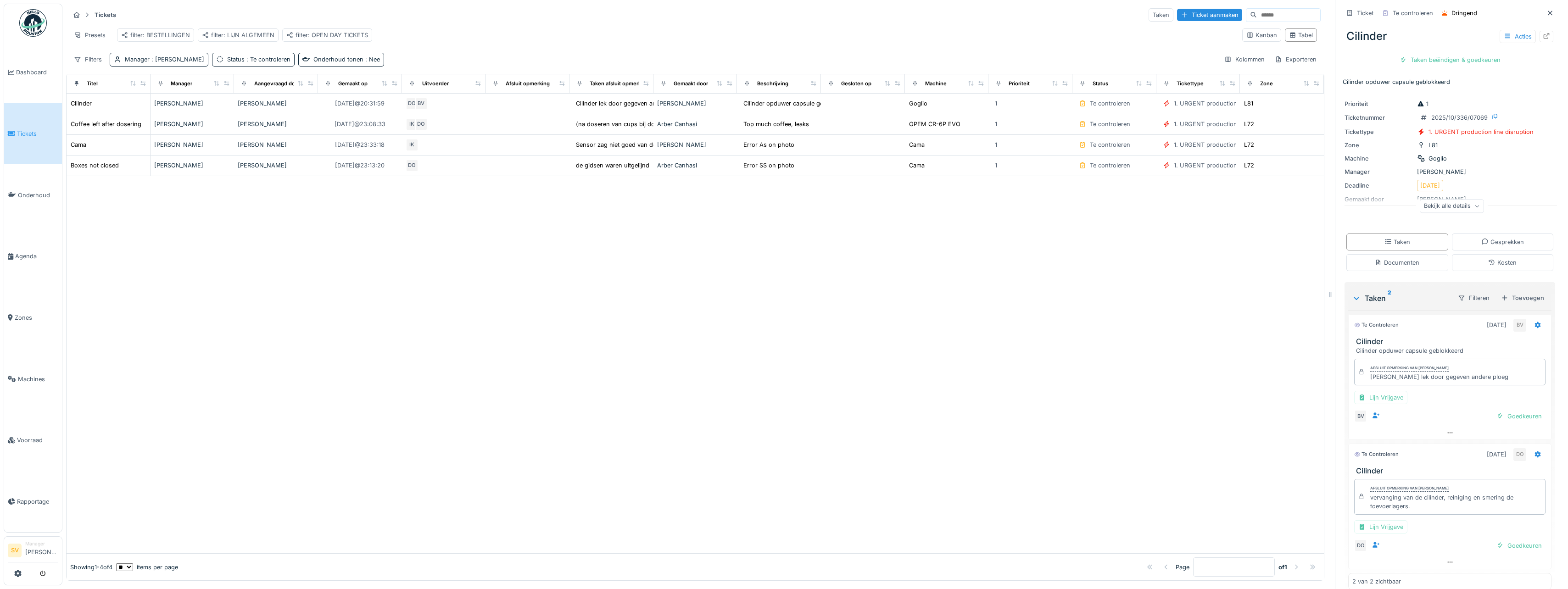
click at [1370, 499] on div "vervanging van de cilinder, reiniging en smering de toevoerlagers." at bounding box center [1455, 502] width 171 height 17
drag, startPoint x: 1360, startPoint y: 499, endPoint x: 1425, endPoint y: 513, distance: 66.5
click at [1425, 513] on div "Afsluit opmerking van Damian Olejnik vervanging van de cilinder, reiniging en s…" at bounding box center [1450, 497] width 191 height 36
drag, startPoint x: 1425, startPoint y: 513, endPoint x: 1433, endPoint y: 514, distance: 8.1
click at [1433, 514] on div "Afsluit opmerking van Damian Olejnik vervanging van de cilinder, reiniging en s…" at bounding box center [1450, 497] width 191 height 36
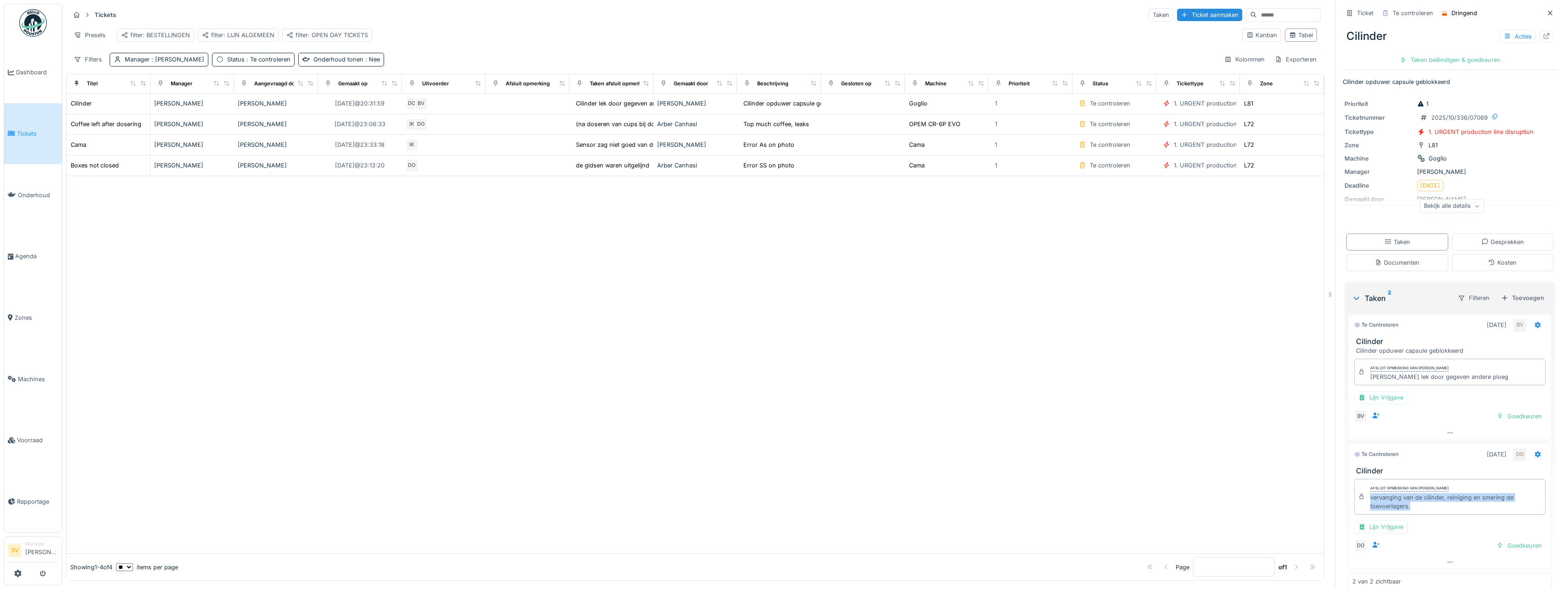
drag, startPoint x: 1362, startPoint y: 499, endPoint x: 1423, endPoint y: 513, distance: 62.6
click at [1423, 513] on div "Afsluit opmerking van Damian Olejnik vervanging van de cilinder, reiniging en s…" at bounding box center [1450, 497] width 191 height 36
copy div "vervanging van de cilinder, reiniging en smering de toevoerlagers."
click at [1446, 56] on div "Taken beëindigen & goedkeuren" at bounding box center [1450, 60] width 109 height 13
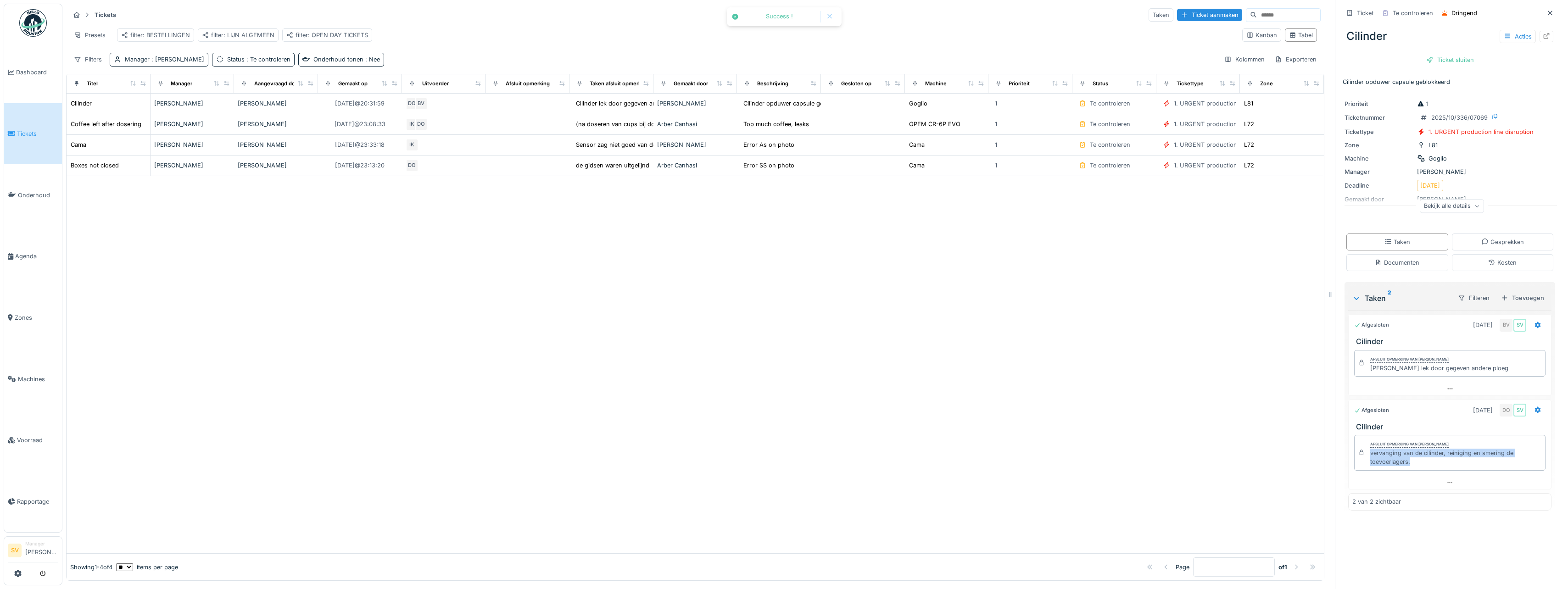
click at [1447, 57] on div "Ticket sluiten" at bounding box center [1450, 60] width 55 height 13
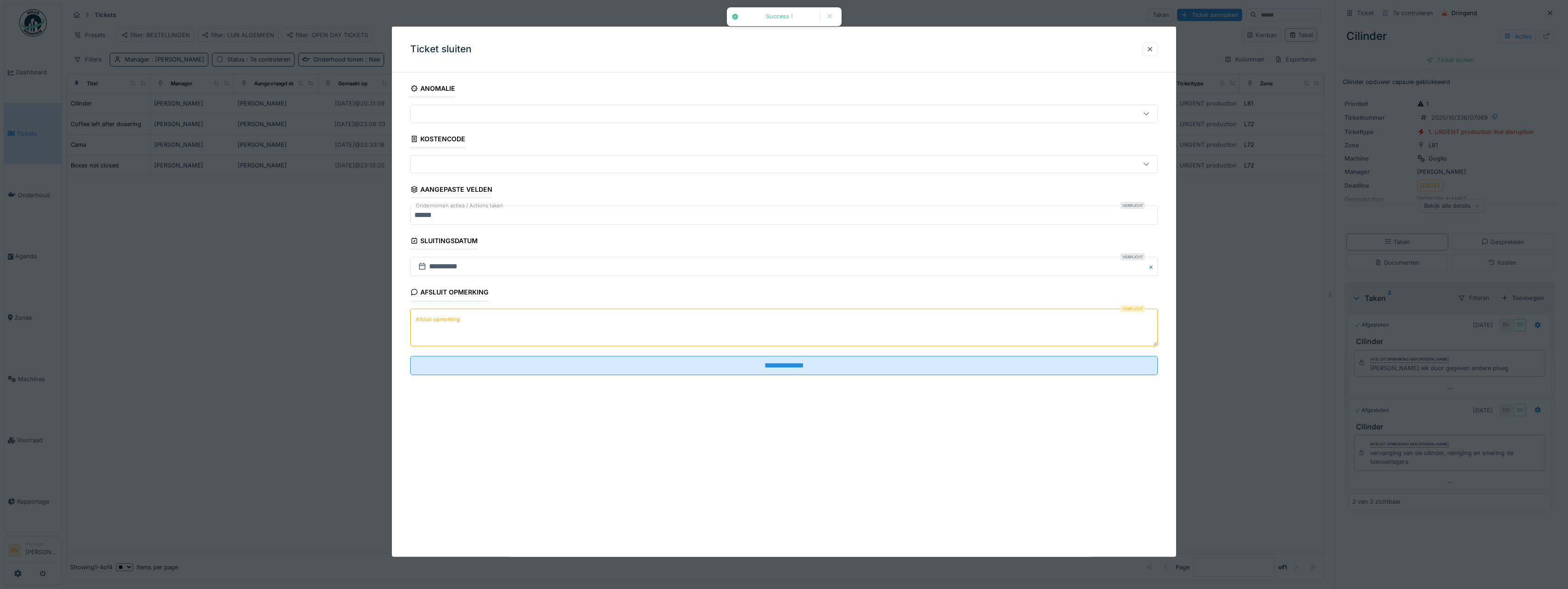
click at [620, 339] on textarea "Afsluit opmerking" at bounding box center [784, 327] width 747 height 38
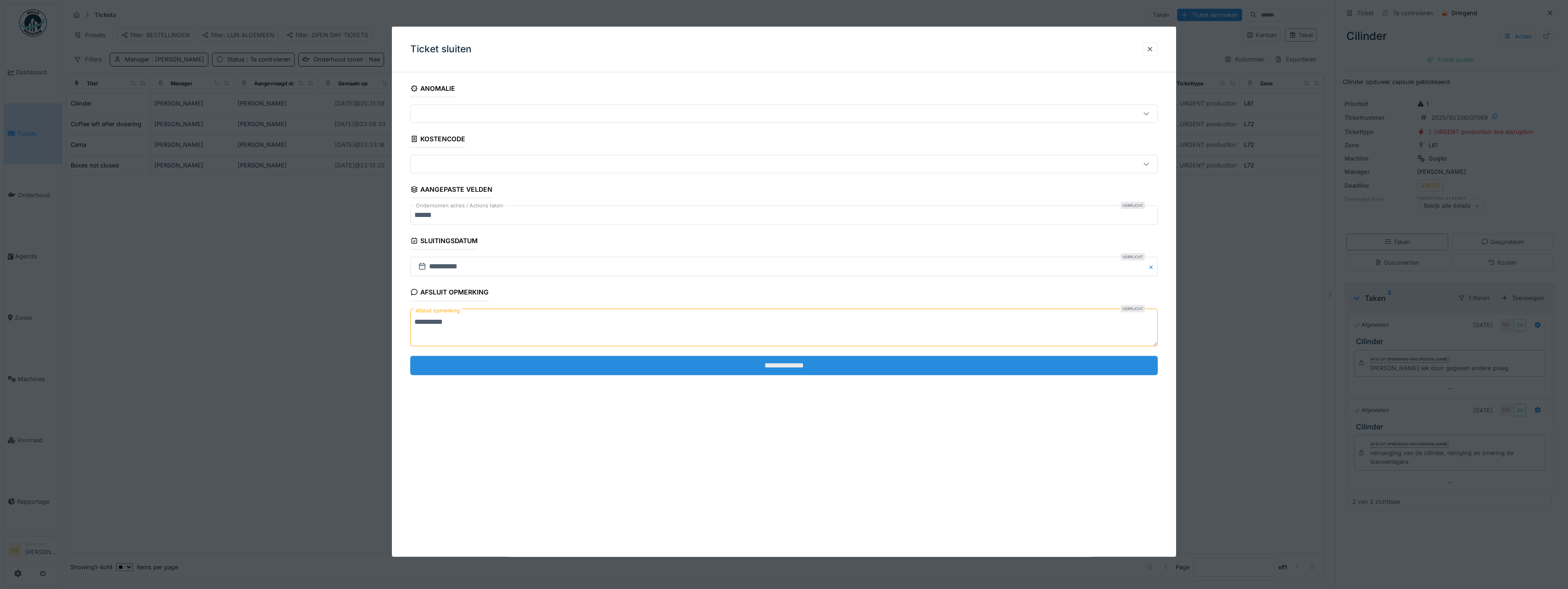
type textarea "*********"
click at [661, 365] on input "**********" at bounding box center [784, 365] width 747 height 19
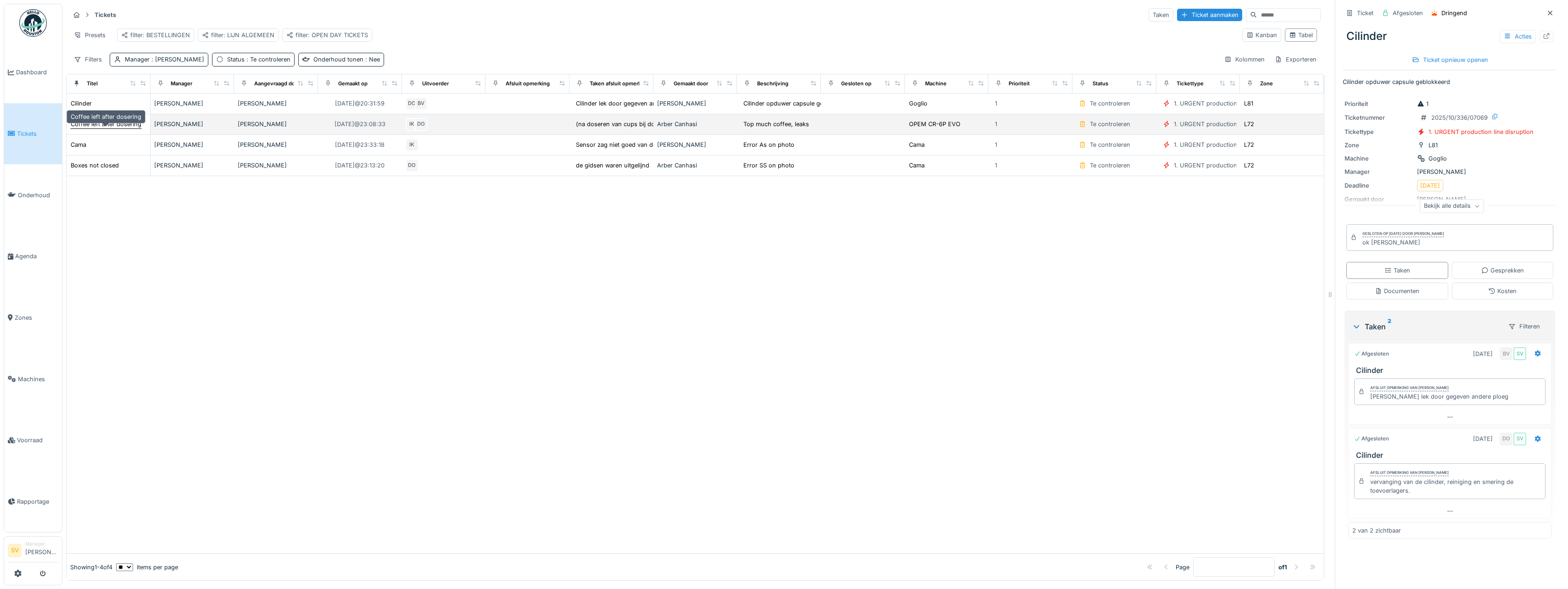
click at [103, 128] on div "Coffee left after dosering" at bounding box center [105, 124] width 70 height 9
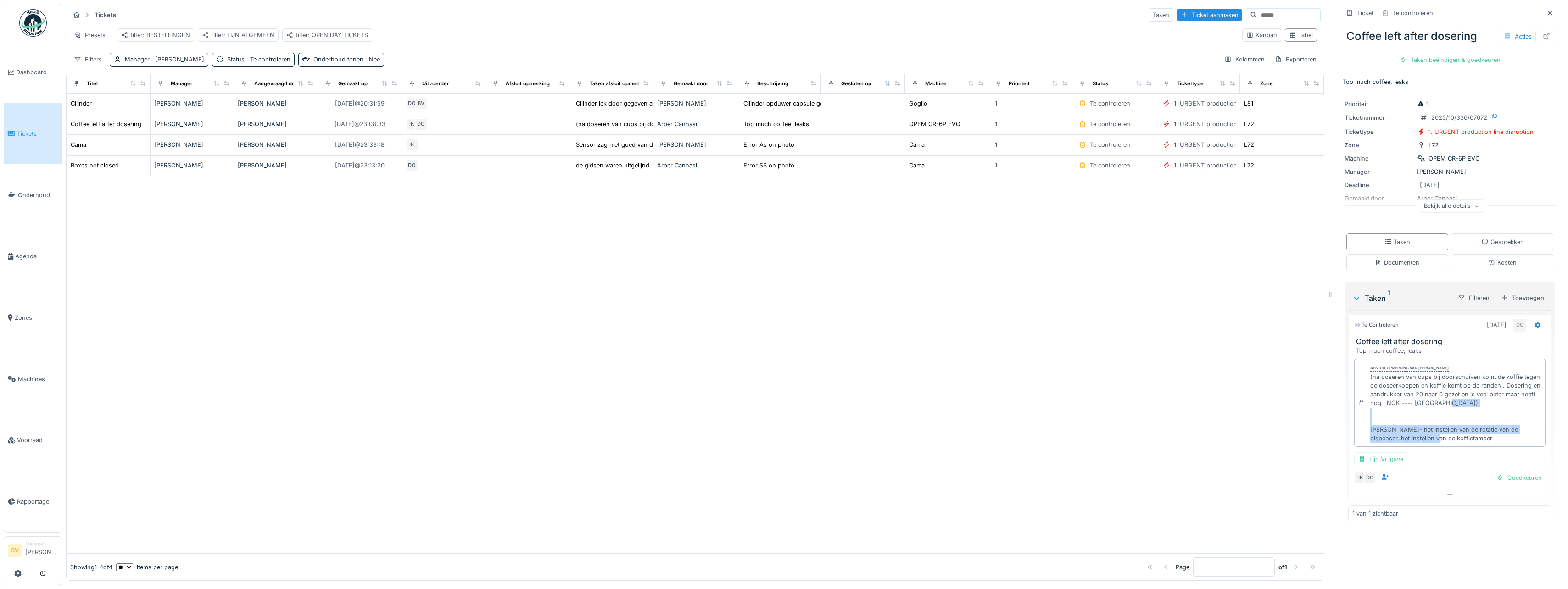
drag, startPoint x: 1363, startPoint y: 430, endPoint x: 1448, endPoint y: 444, distance: 86.1
click at [1448, 444] on div "Afsluit opmerking van Damian Olejnik (na doseren van cups bij doorschuiven komt…" at bounding box center [1450, 403] width 191 height 89
copy div "Damian- het instellen van de rotatie van de dispenser, het instellen van de kof…"
click at [78, 149] on div "Cama" at bounding box center [78, 144] width 16 height 9
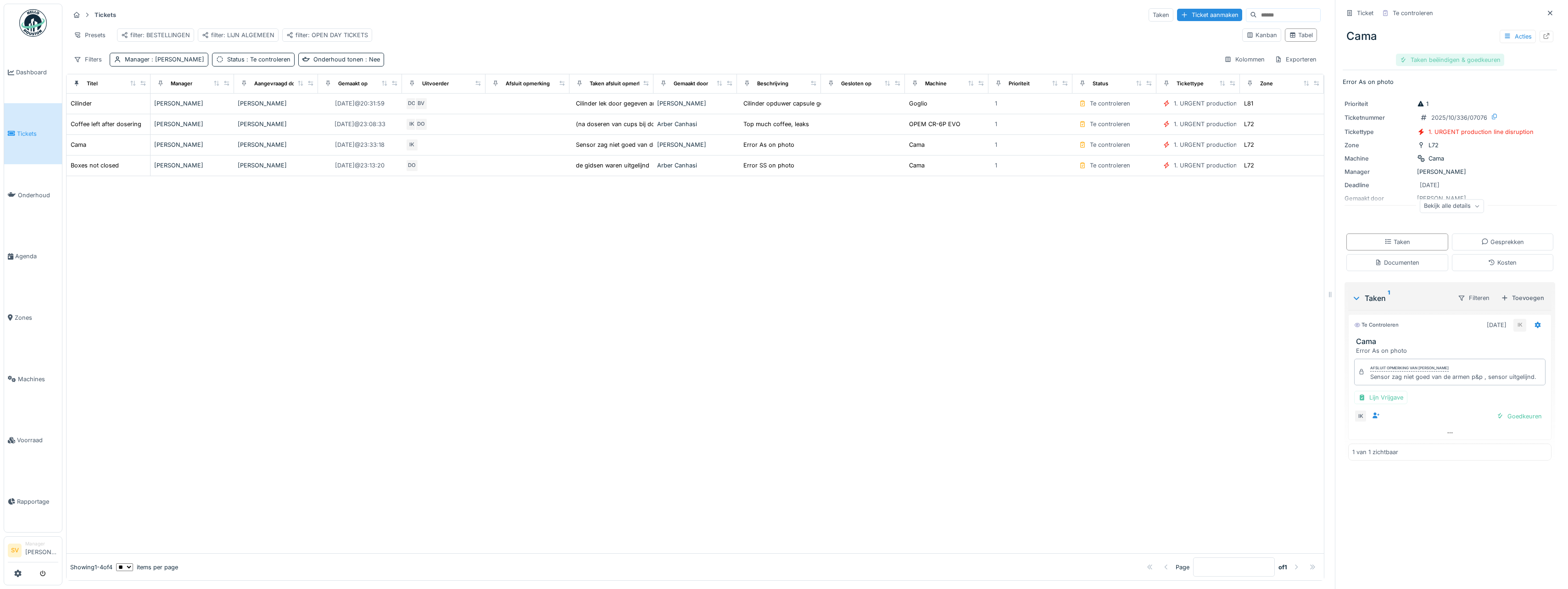
click at [1447, 59] on div "Taken beëindigen & goedkeuren" at bounding box center [1450, 60] width 109 height 13
click at [1450, 58] on div "Ticket sluiten" at bounding box center [1450, 60] width 55 height 13
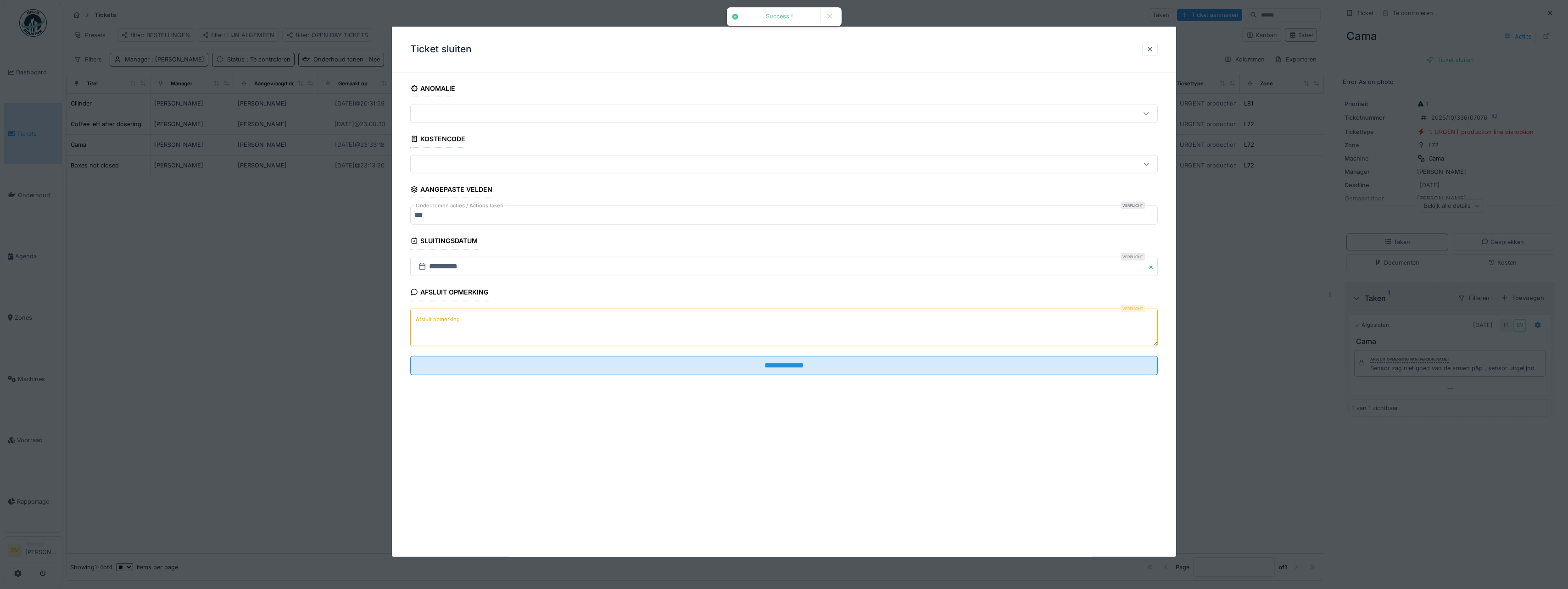
click at [518, 322] on textarea "Afsluit opmerking" at bounding box center [784, 327] width 747 height 38
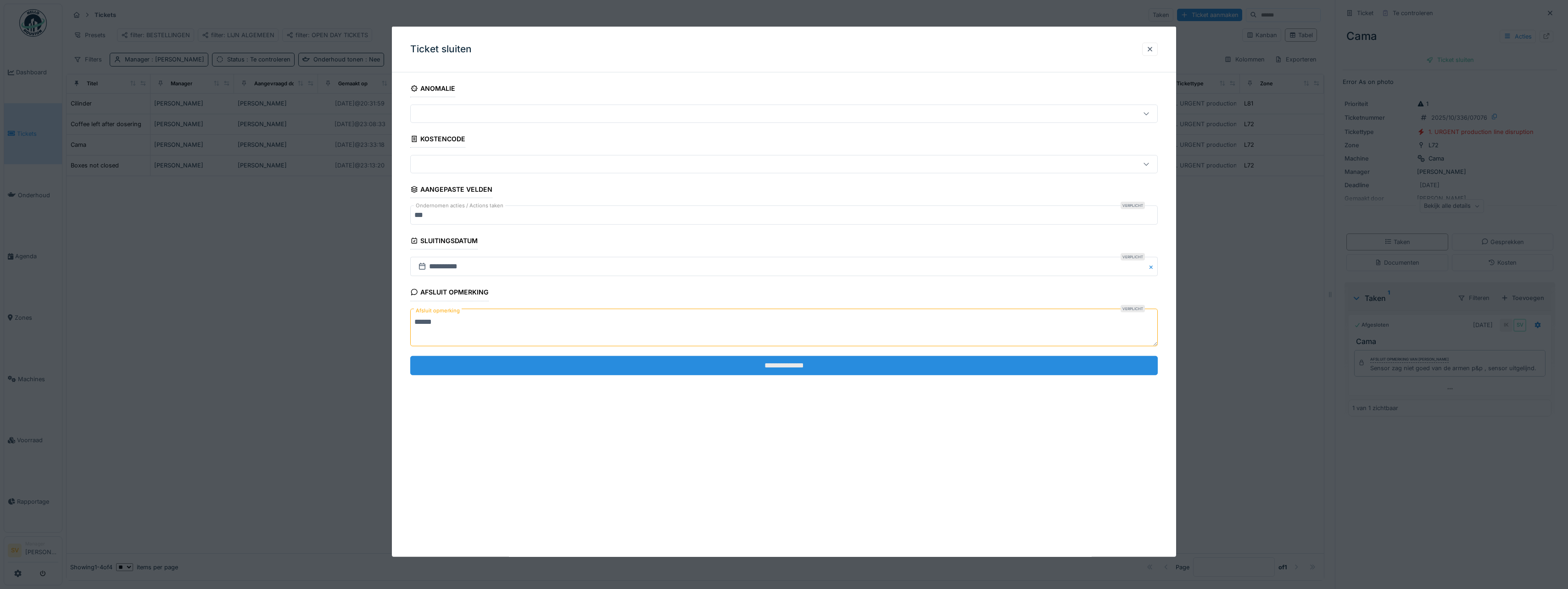
type textarea "******"
click at [761, 364] on input "**********" at bounding box center [784, 365] width 747 height 19
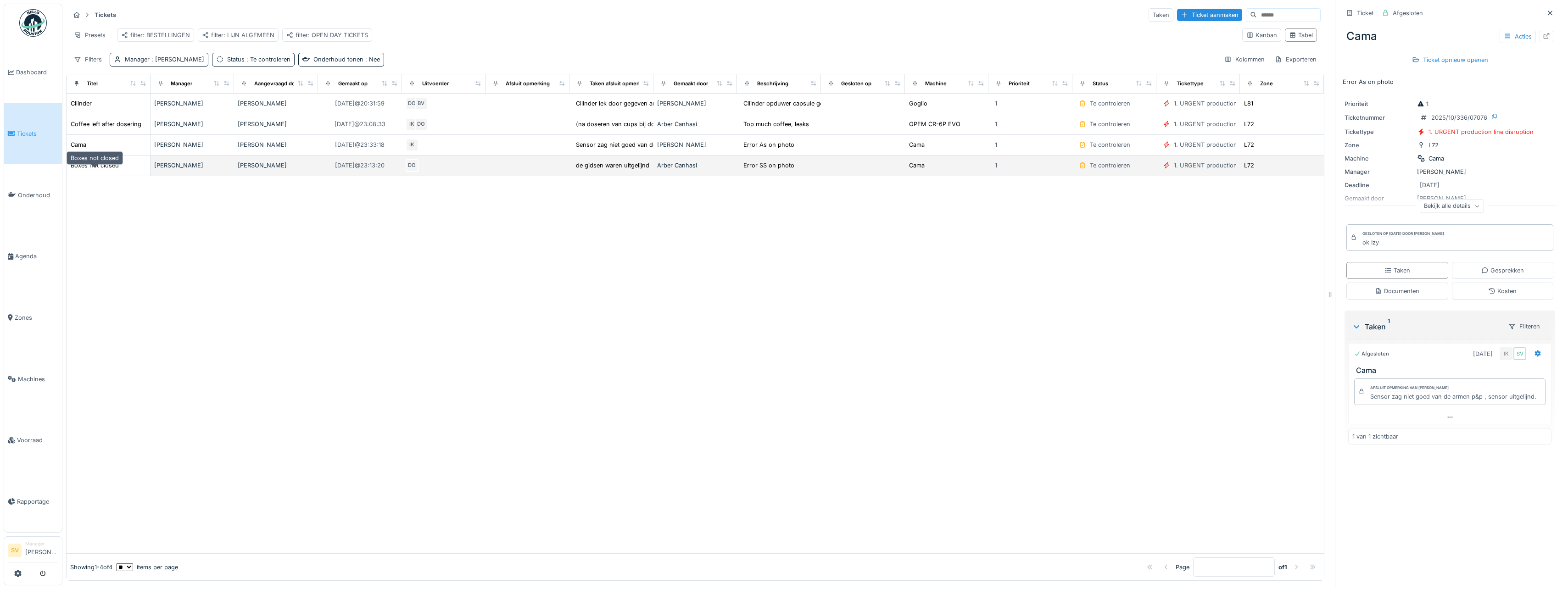
click at [87, 170] on div "Boxes not closed" at bounding box center [94, 165] width 48 height 9
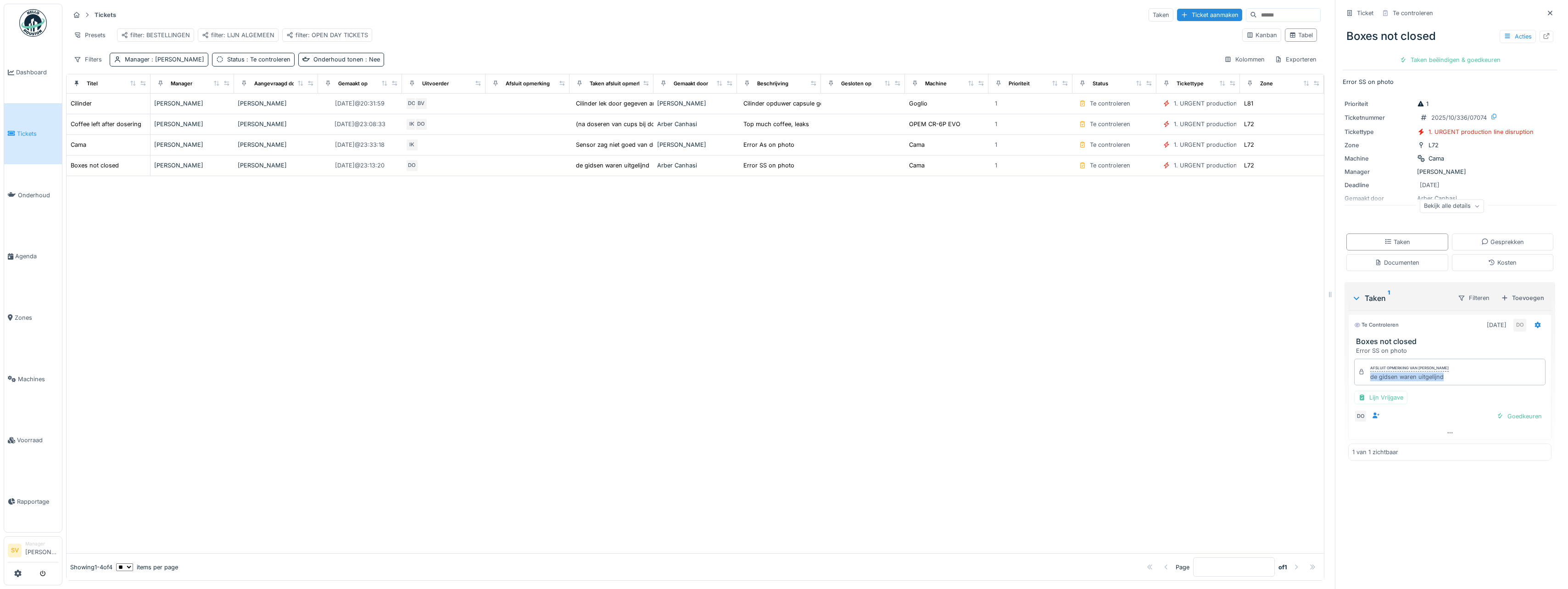
drag, startPoint x: 1362, startPoint y: 378, endPoint x: 1447, endPoint y: 380, distance: 85.0
click at [1447, 380] on div "Afsluit opmerking van Damian Olejnik de gidsen waren uitgelijnd" at bounding box center [1450, 372] width 191 height 26
copy div "de gidsen waren uitgelijnd"
